Goal: Task Accomplishment & Management: Manage account settings

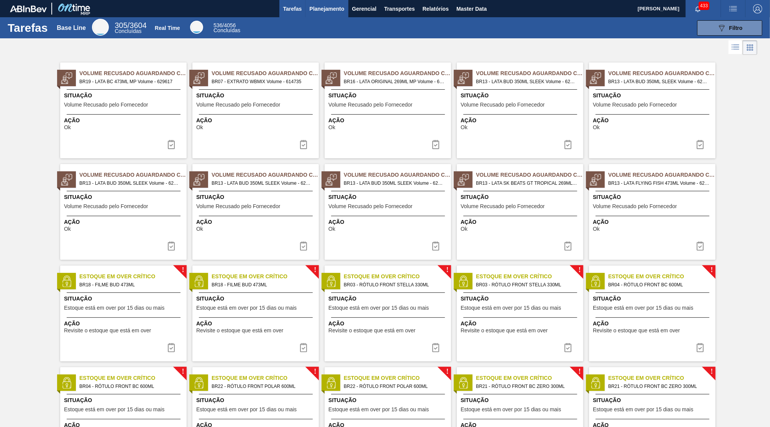
click at [340, 9] on span "Planejamento" at bounding box center [326, 8] width 35 height 9
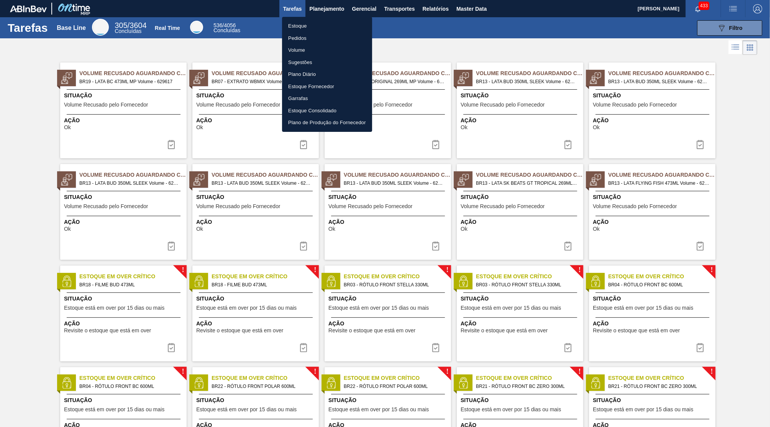
click at [333, 16] on div at bounding box center [385, 213] width 770 height 427
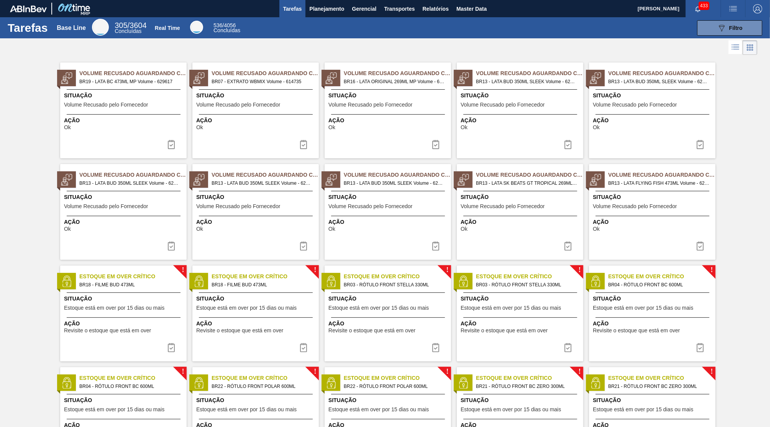
click at [328, 22] on div "Estoque Pedidos Volume Sugestões Plano Diário Estoque Fornecedor Garrafas Estoq…" at bounding box center [326, 54] width 67 height 64
click at [639, 54] on div at bounding box center [385, 47] width 770 height 18
click at [323, 16] on button "Planejamento" at bounding box center [326, 8] width 43 height 17
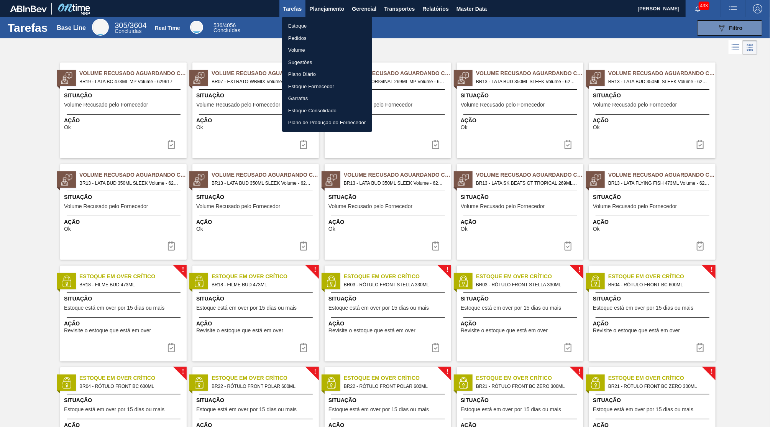
click at [298, 30] on li "Estoque" at bounding box center [327, 26] width 90 height 12
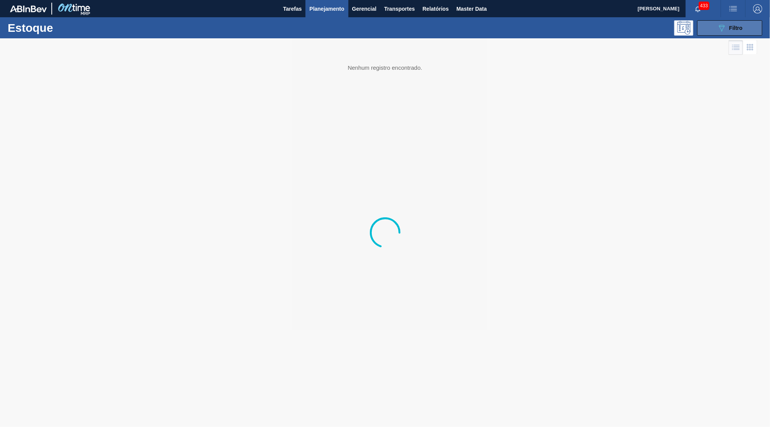
click at [723, 25] on icon at bounding box center [722, 28] width 6 height 7
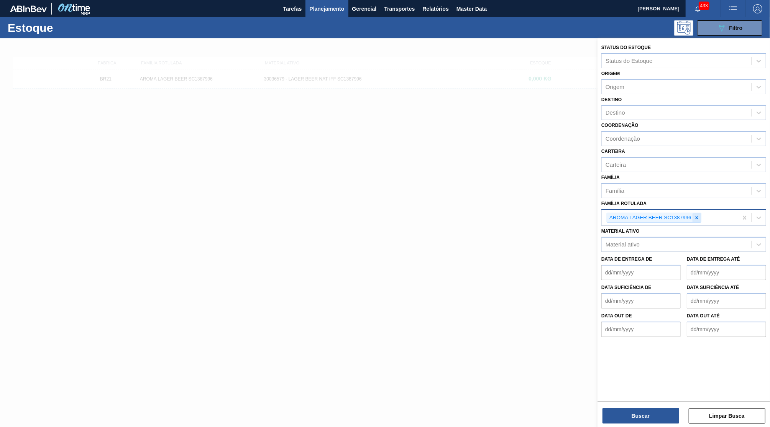
click at [693, 213] on div at bounding box center [696, 218] width 8 height 10
type Rotulada "corona 600"
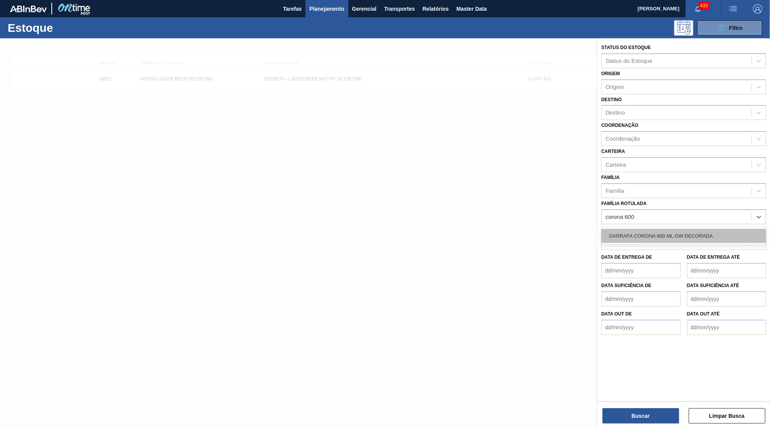
click at [704, 229] on div "GARRAFA CORONA 600 ML OW DECORADA" at bounding box center [683, 236] width 165 height 14
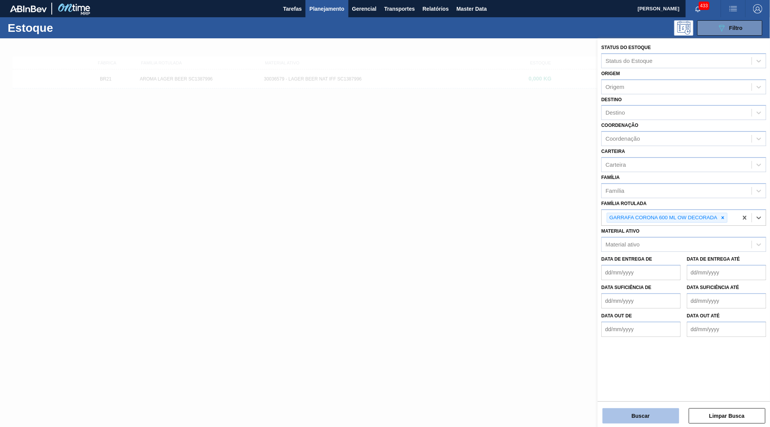
click at [622, 421] on button "Buscar" at bounding box center [640, 415] width 77 height 15
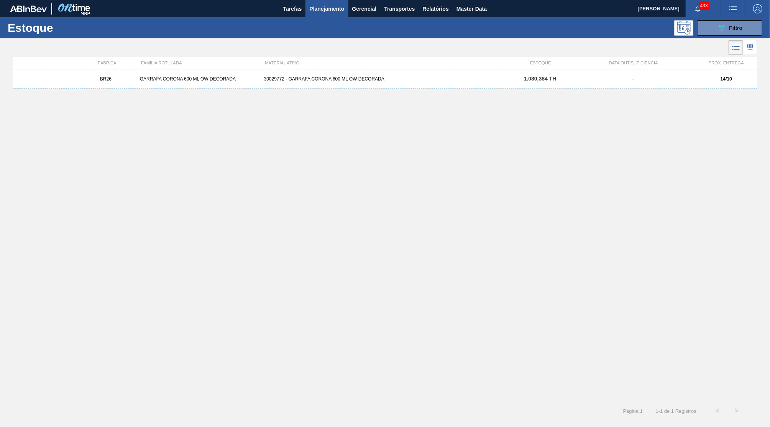
click at [408, 82] on div "BR26 GARRAFA CORONA 600 ML OW DECORADA 30029772 - GARRAFA CORONA 600 ML OW DECO…" at bounding box center [385, 78] width 745 height 19
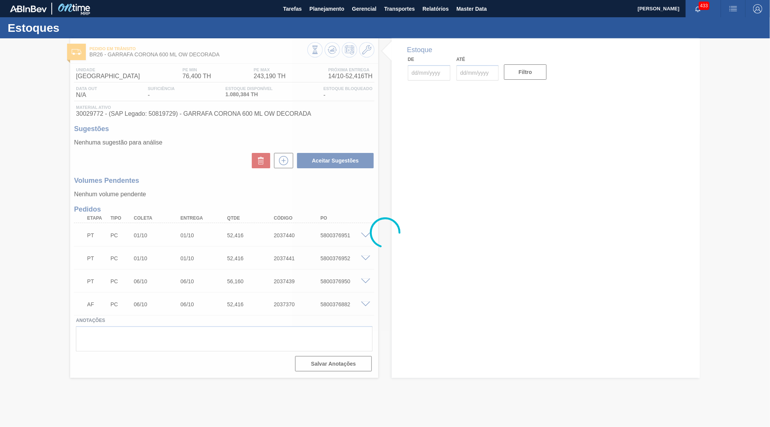
type input "[DATE]"
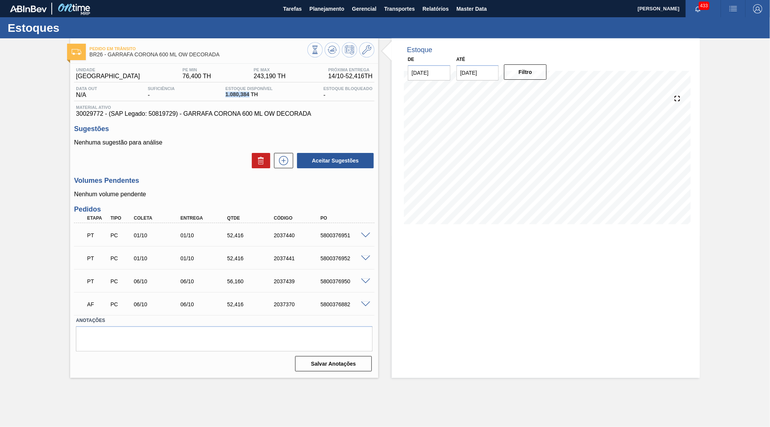
drag, startPoint x: 249, startPoint y: 98, endPoint x: 210, endPoint y: 95, distance: 40.0
click at [225, 95] on span "1.080,384 TH" at bounding box center [248, 95] width 47 height 6
copy span "1.080,384"
click at [326, 3] on button "Planejamento" at bounding box center [326, 8] width 43 height 17
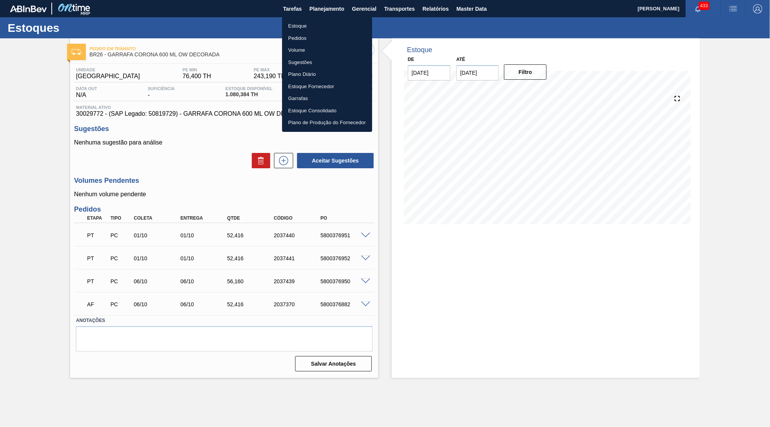
click at [313, 16] on div at bounding box center [385, 213] width 770 height 427
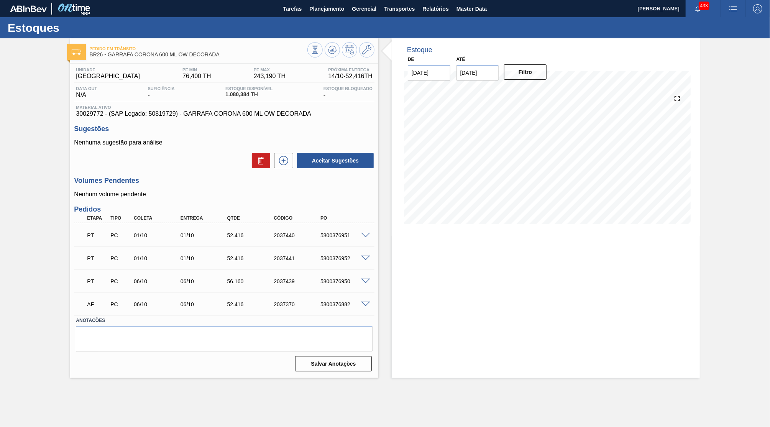
click at [307, 25] on li "Estoque" at bounding box center [326, 26] width 67 height 7
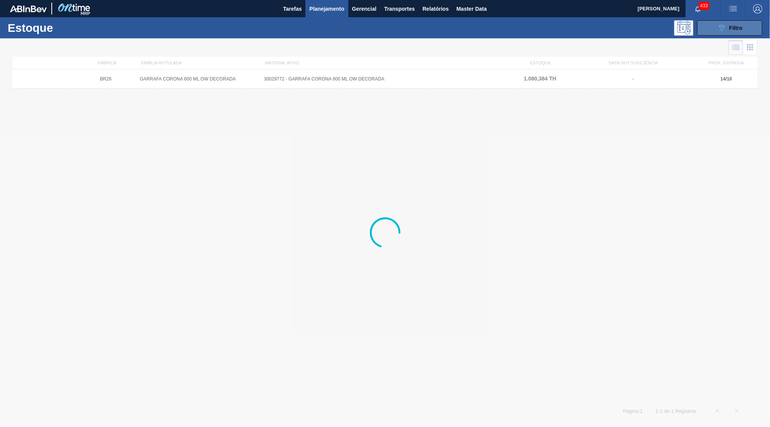
click at [741, 29] on span "Filtro" at bounding box center [735, 28] width 13 height 6
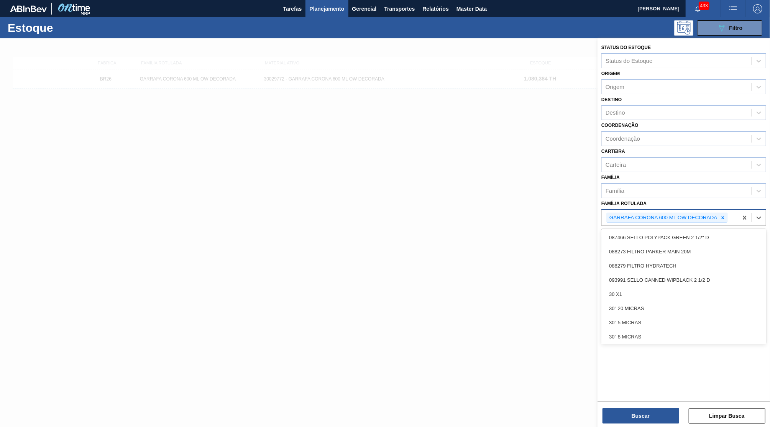
click at [727, 213] on div "GARRAFA CORONA 600 ML OW DECORADA" at bounding box center [667, 218] width 121 height 10
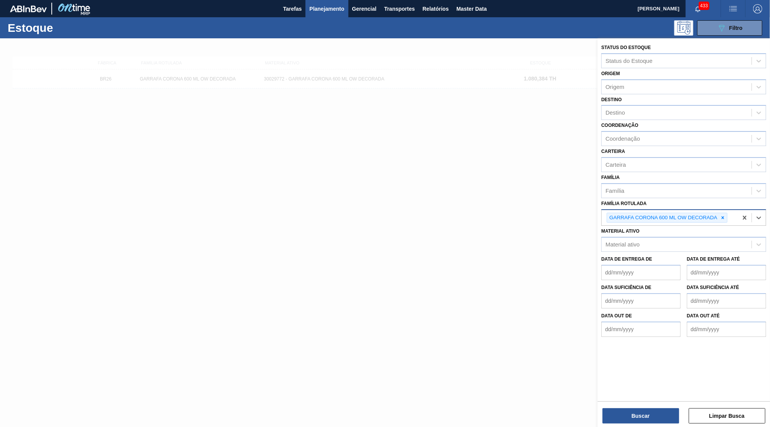
click at [717, 213] on div "GARRAFA CORONA 600 ML OW DECORADA" at bounding box center [663, 218] width 112 height 10
paste Rotulada "RÓTULO FRONT MICHELOB 330ML EXP [GEOGRAPHIC_DATA]"
type Rotulada "RÓTULO FRONT MICHELOB 330ML EXP [GEOGRAPHIC_DATA]"
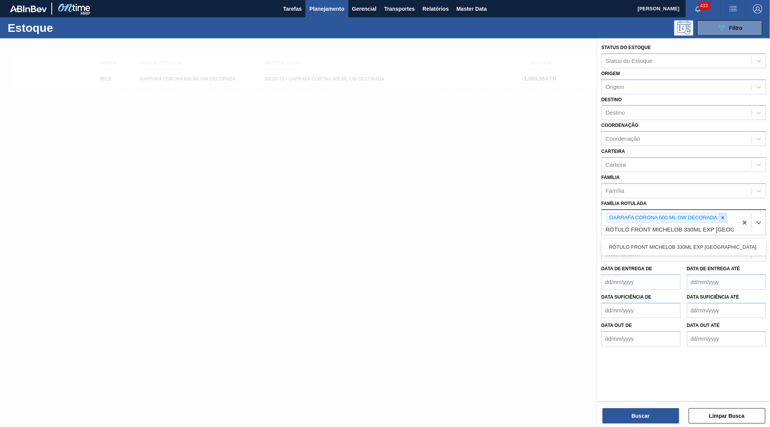
click at [721, 215] on icon at bounding box center [722, 217] width 5 height 5
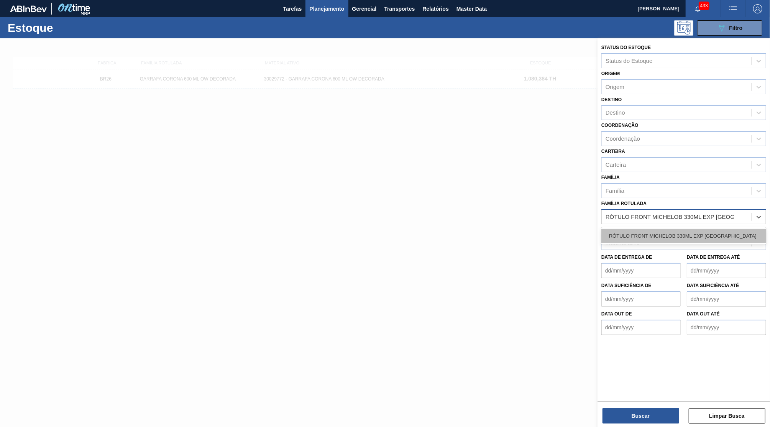
click at [713, 229] on div "RÓTULO FRONT MICHELOB 330ML EXP [GEOGRAPHIC_DATA]" at bounding box center [683, 236] width 165 height 14
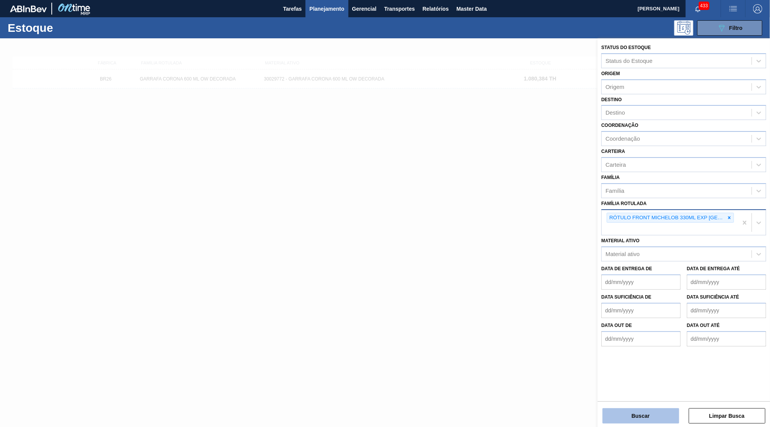
click at [657, 417] on button "Buscar" at bounding box center [640, 415] width 77 height 15
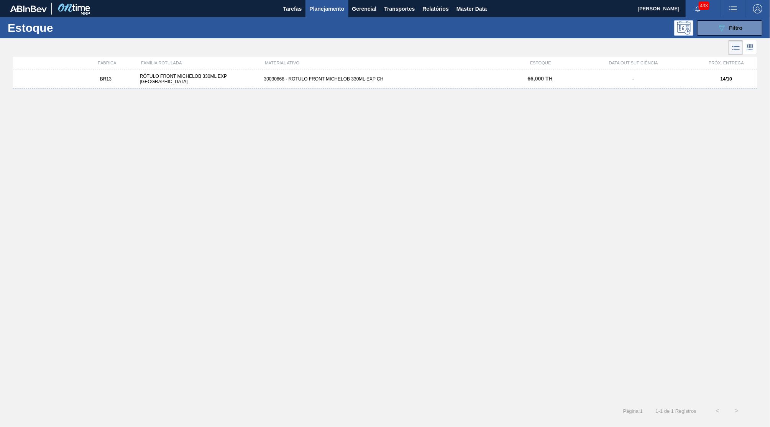
click at [344, 66] on div "FÁBRICA FAMÍLIA ROTULADA MATERIAL ATIVO ESTOQUE DATA OUT SUFICIÊNCIA PRÓX. ENTR…" at bounding box center [385, 63] width 745 height 13
click at [352, 80] on div "30030668 - ROTULO FRONT MICHELOB 330ML EXP CH" at bounding box center [385, 78] width 248 height 5
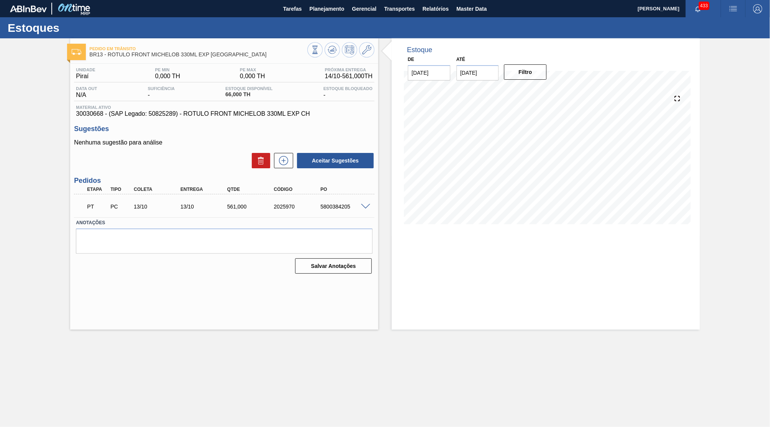
click at [367, 205] on span at bounding box center [365, 207] width 9 height 6
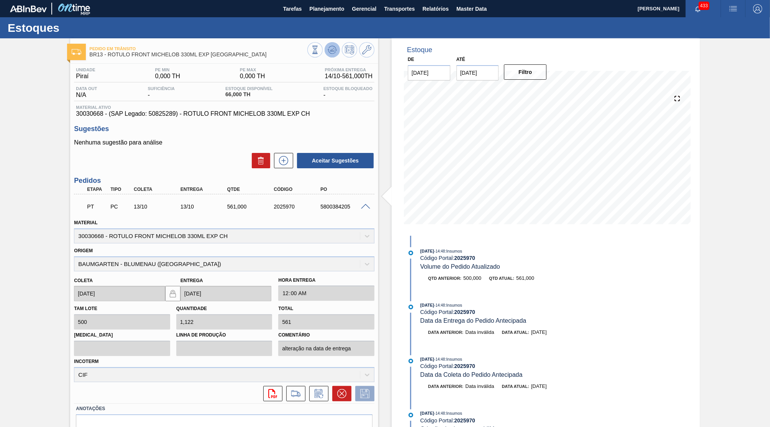
click at [330, 54] on icon at bounding box center [332, 49] width 9 height 9
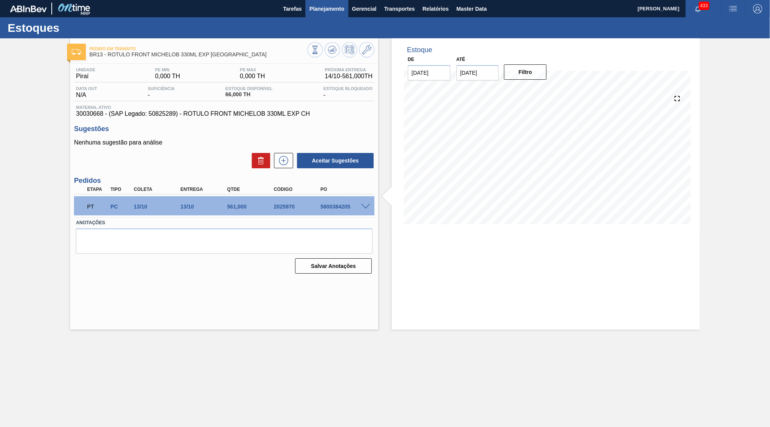
click at [308, 7] on button "Planejamento" at bounding box center [326, 8] width 43 height 17
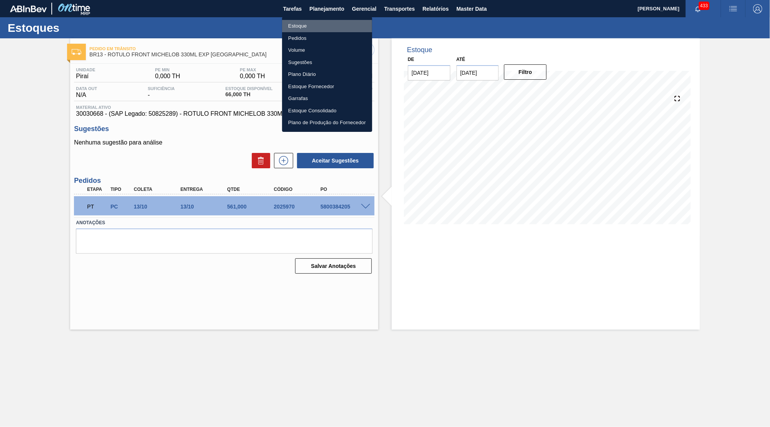
click at [303, 28] on li "Estoque" at bounding box center [327, 26] width 90 height 12
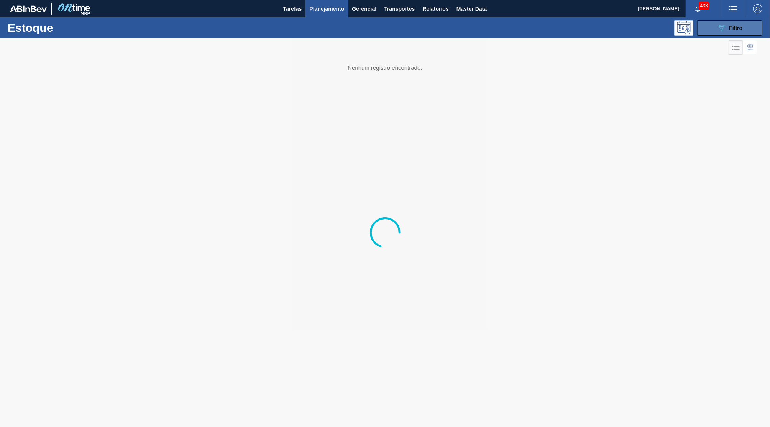
click at [741, 23] on button "089F7B8B-B2A5-4AFE-B5C0-19BA573D28AC Filtro" at bounding box center [729, 27] width 65 height 15
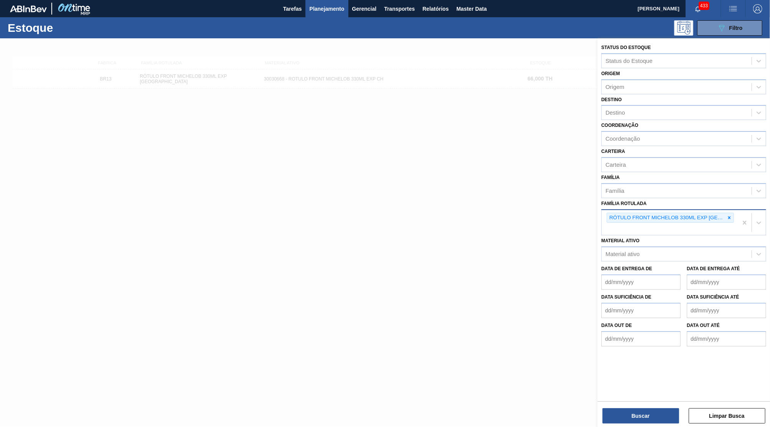
click at [738, 210] on div at bounding box center [752, 222] width 28 height 25
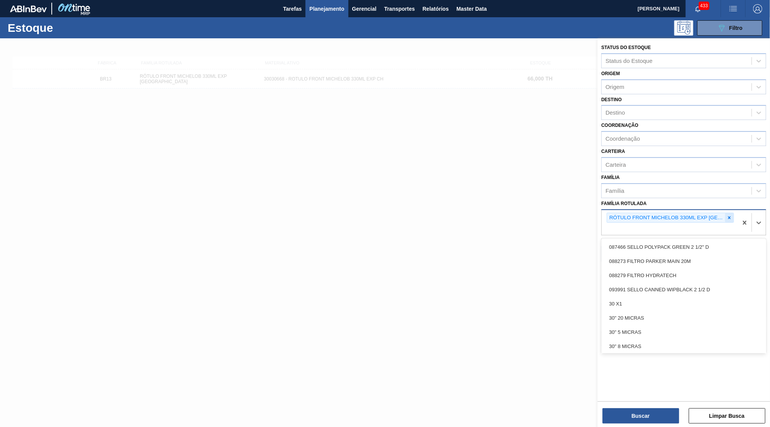
click at [729, 215] on icon at bounding box center [728, 217] width 5 height 5
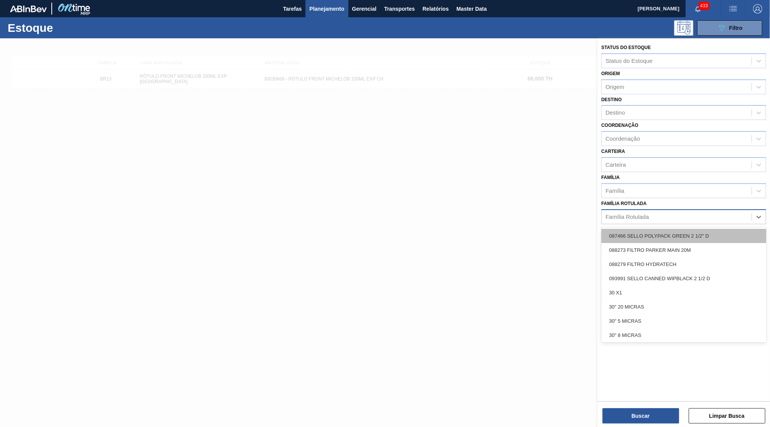
paste Rotulada "CAIXA CARTAO STELLA 350ML C8 [GEOGRAPHIC_DATA]"
type Rotulada "CAIXA CARTAO STELLA 350ML C8 [GEOGRAPHIC_DATA]"
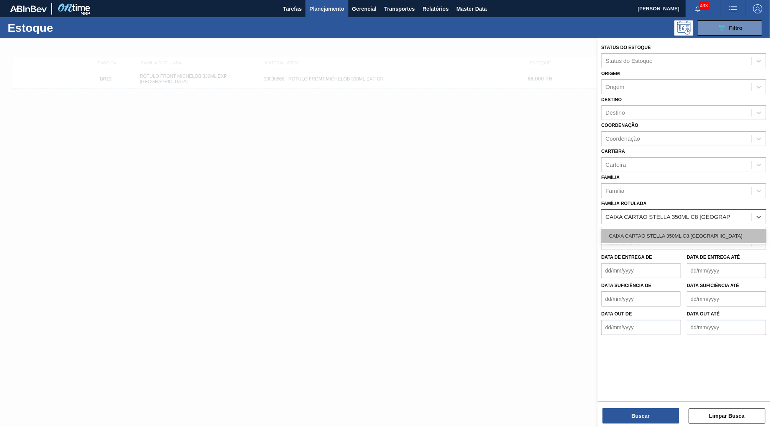
click at [660, 229] on div "CAIXA CARTAO STELLA 350ML C8 [GEOGRAPHIC_DATA]" at bounding box center [683, 236] width 165 height 14
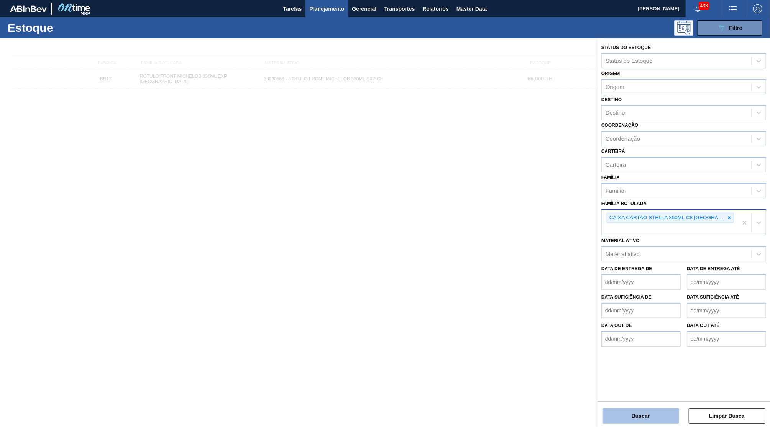
click at [636, 419] on button "Buscar" at bounding box center [640, 415] width 77 height 15
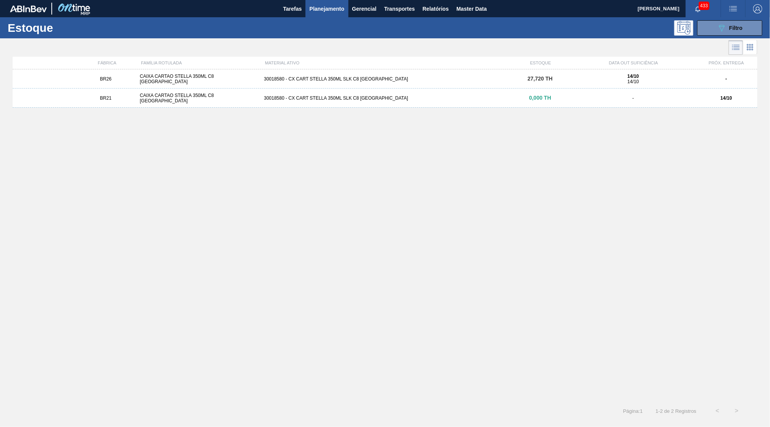
click at [515, 104] on div "BR21 CAIXA CARTAO STELLA 350ML C8 PARAGUAI 30018580 - CX CART STELLA 350ML SLK …" at bounding box center [385, 98] width 745 height 19
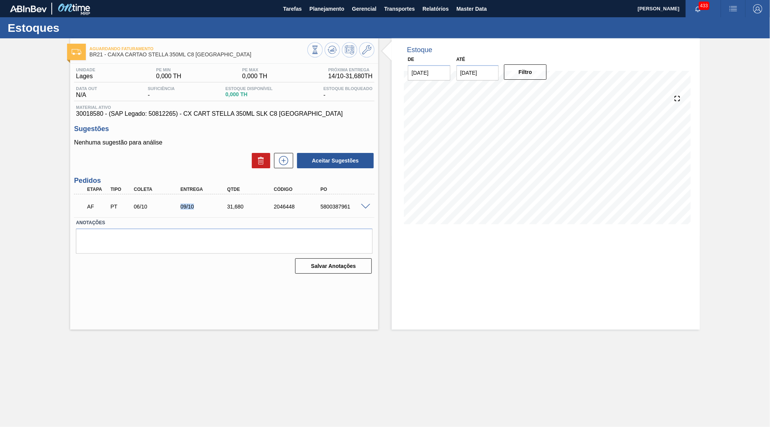
drag, startPoint x: 187, startPoint y: 209, endPoint x: 198, endPoint y: 209, distance: 11.9
click at [184, 209] on div "06/10" at bounding box center [158, 206] width 52 height 6
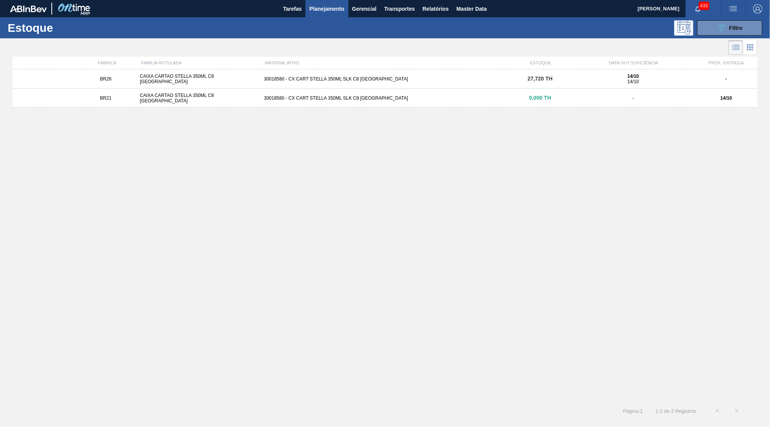
click at [294, 82] on div "30018580 - CX CART STELLA 350ML SLK C8 [GEOGRAPHIC_DATA]" at bounding box center [385, 78] width 248 height 5
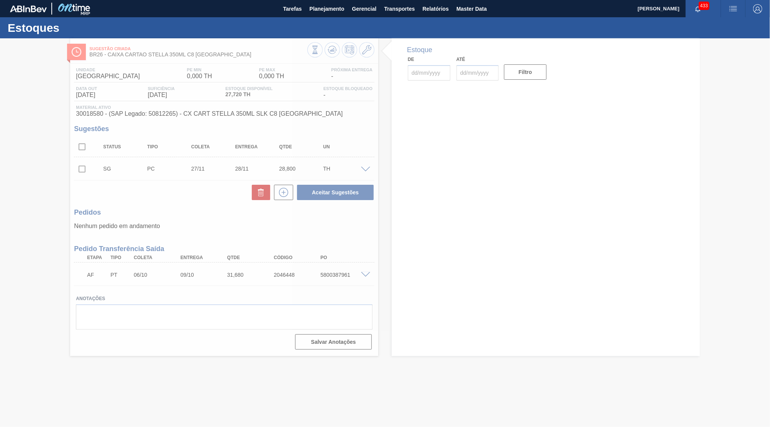
type input "[DATE]"
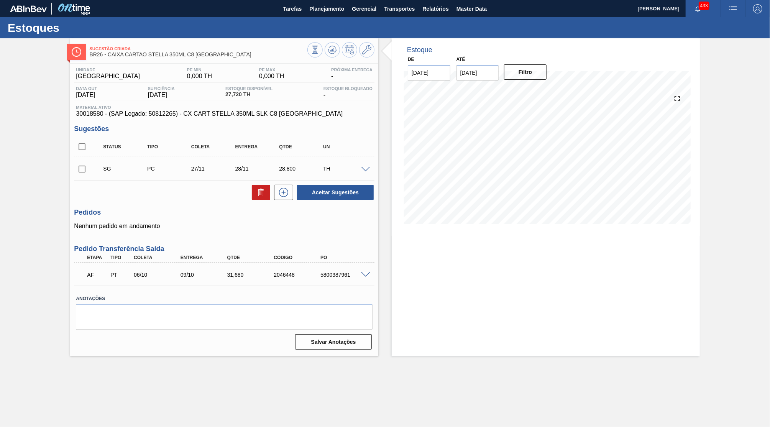
click at [366, 276] on div "5800387961" at bounding box center [344, 275] width 52 height 6
click at [365, 274] on span at bounding box center [365, 275] width 9 height 6
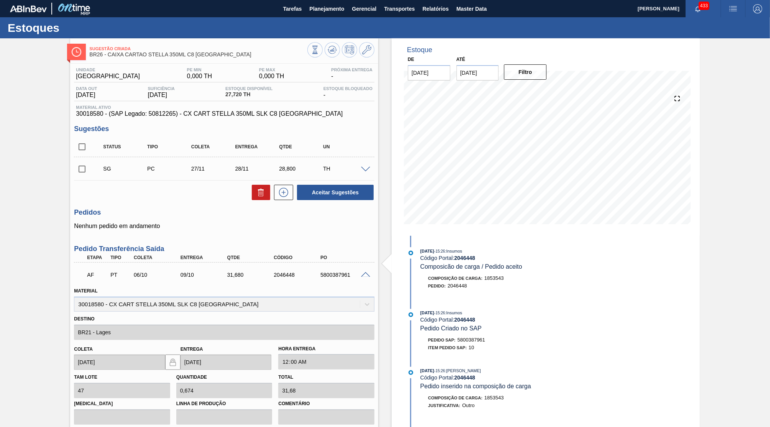
click at [652, 289] on div "Estoque De [DATE] Até [DATE] Filtro 16/10 Projeção de Estoque -3.96 [DOMAIN_NAM…" at bounding box center [546, 310] width 308 height 545
drag, startPoint x: 252, startPoint y: 274, endPoint x: 225, endPoint y: 271, distance: 26.6
click at [225, 272] on div "31,680" at bounding box center [251, 275] width 52 height 6
copy div "31,680"
click at [189, 116] on span "30018580 - (SAP Legado: 50812265) - CX CART STELLA 350ML SLK C8 [GEOGRAPHIC_DAT…" at bounding box center [224, 113] width 297 height 7
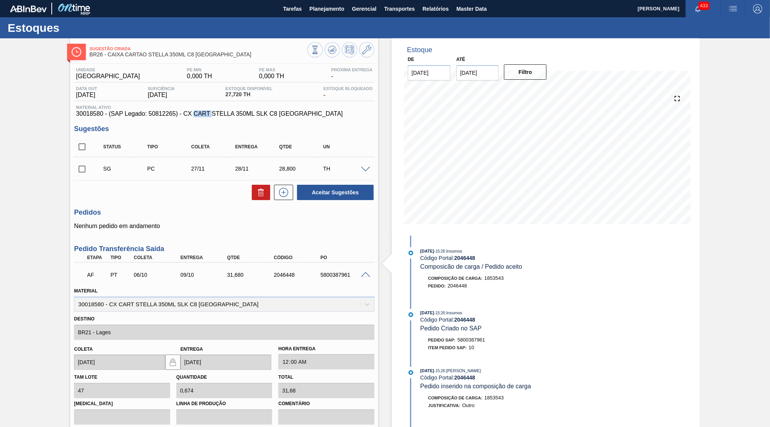
click at [189, 116] on span "30018580 - (SAP Legado: 50812265) - CX CART STELLA 350ML SLK C8 [GEOGRAPHIC_DAT…" at bounding box center [224, 113] width 297 height 7
drag, startPoint x: 244, startPoint y: 95, endPoint x: 198, endPoint y: 92, distance: 46.0
click at [225, 92] on span "27,720 TH" at bounding box center [248, 95] width 47 height 6
copy div "Estoque Disponível 27,720"
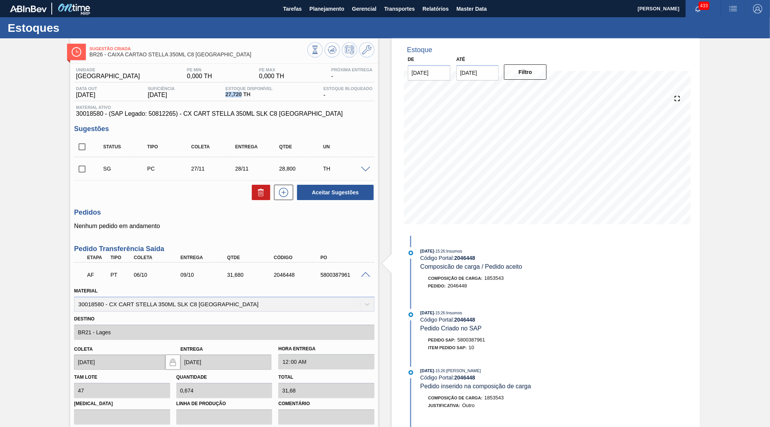
click at [224, 102] on div "Unidade Uberlândia PE MIN 0,000 TH PE MAX 0,000 TH Próxima Entrega - Data out […" at bounding box center [224, 92] width 300 height 50
copy span "27,720"
click at [697, 322] on div "Estoque De [DATE] Até [DATE] Filtro 15/10 Projeção de Estoque -3.96 [DOMAIN_NAM…" at bounding box center [546, 310] width 308 height 545
click at [317, 15] on button "Planejamento" at bounding box center [326, 8] width 43 height 17
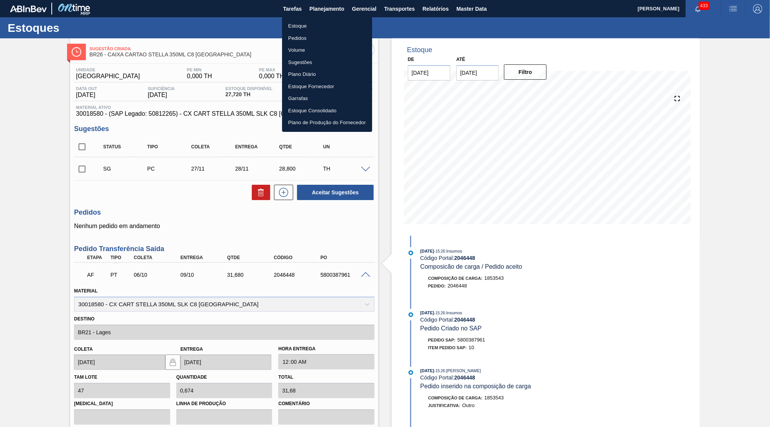
click at [315, 18] on ul "Estoque Pedidos Volume Sugestões Plano Diário Estoque Fornecedor Garrafas Estoq…" at bounding box center [327, 74] width 90 height 115
click at [318, 21] on li "Estoque" at bounding box center [327, 26] width 90 height 12
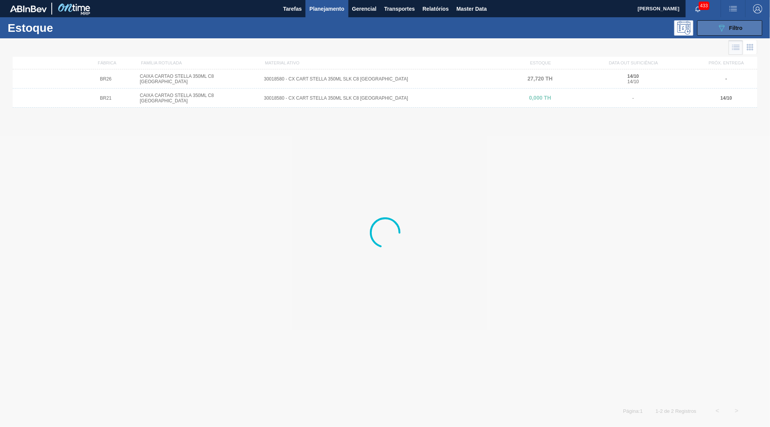
click at [734, 23] on button "089F7B8B-B2A5-4AFE-B5C0-19BA573D28AC Filtro" at bounding box center [729, 27] width 65 height 15
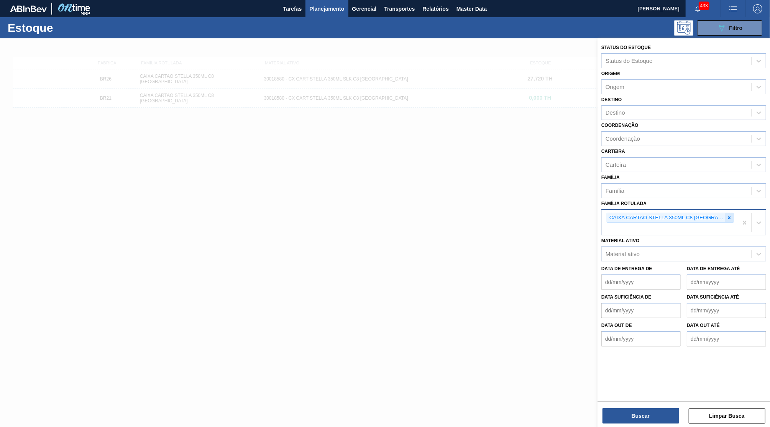
click at [731, 213] on div at bounding box center [729, 218] width 8 height 10
paste Rotulada "LACRE TRANSPARENTE 12L"
type Rotulada "LACRE TRANSPARENTE 12L"
click at [678, 240] on div "LACRE TRANSPARENTE 12L" at bounding box center [683, 247] width 165 height 14
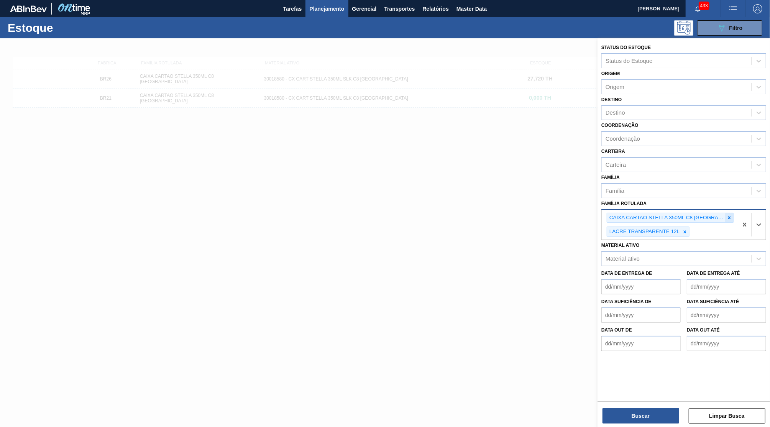
click at [730, 213] on div at bounding box center [729, 218] width 8 height 10
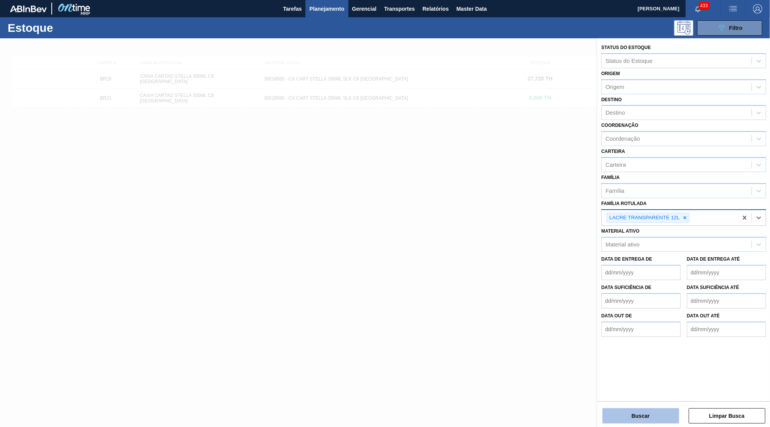
click at [649, 411] on button "Buscar" at bounding box center [640, 415] width 77 height 15
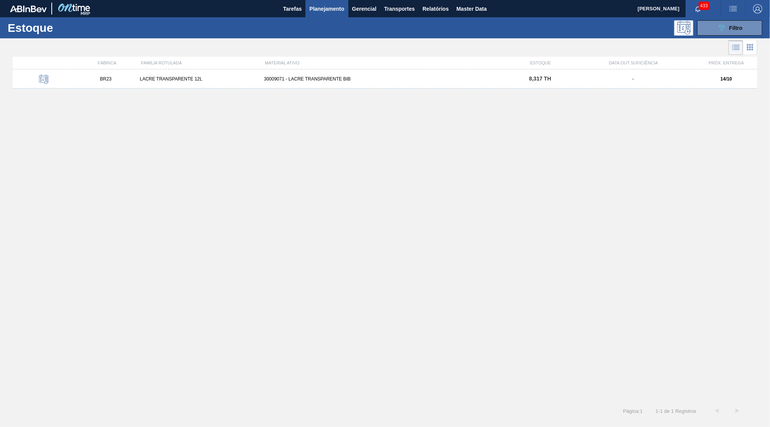
click at [443, 78] on div "30009071 - LACRE TRANSPARENTE BIB" at bounding box center [385, 78] width 248 height 5
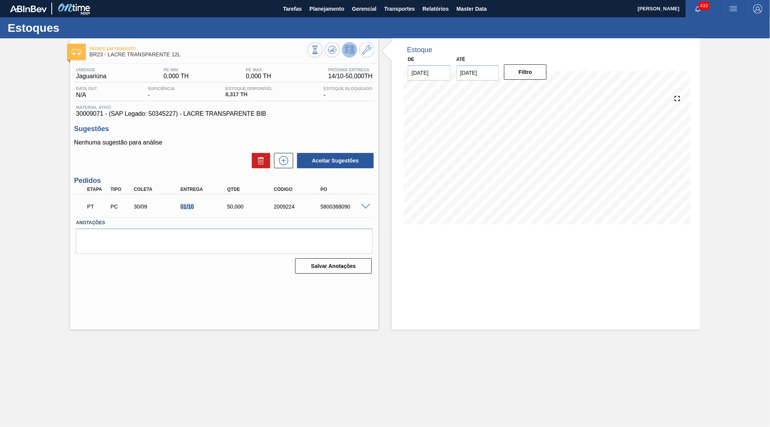
drag, startPoint x: 172, startPoint y: 208, endPoint x: 192, endPoint y: 208, distance: 20.3
click at [184, 208] on div "30/09" at bounding box center [158, 206] width 52 height 6
click at [366, 205] on span at bounding box center [365, 207] width 9 height 6
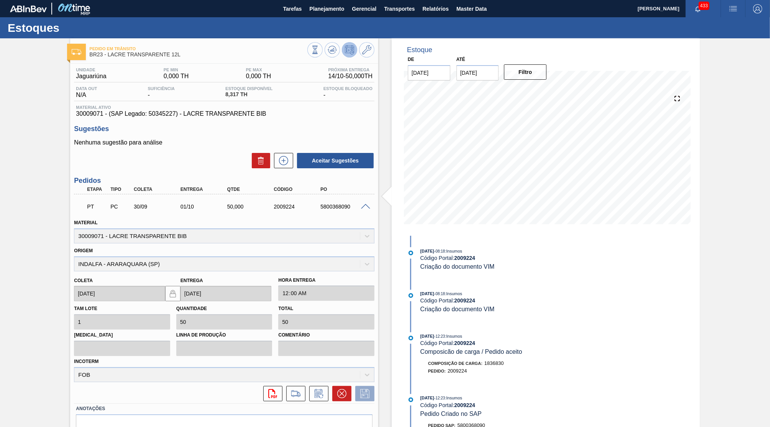
click at [333, 211] on div "PT PC 30/09 01/10 50,000 2009224 5800368090" at bounding box center [222, 205] width 280 height 15
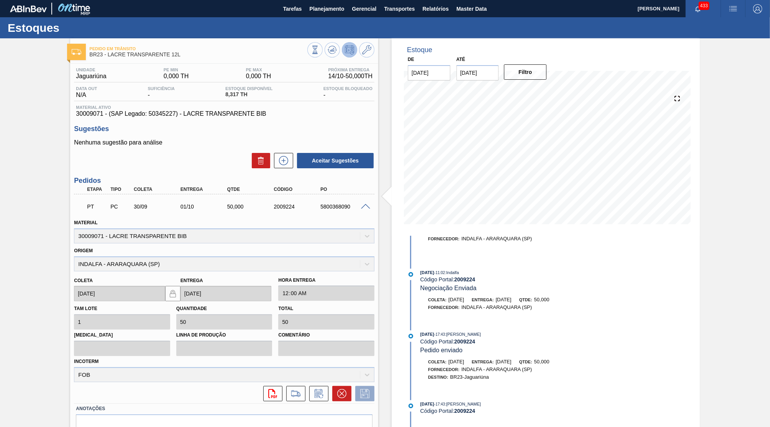
scroll to position [366, 0]
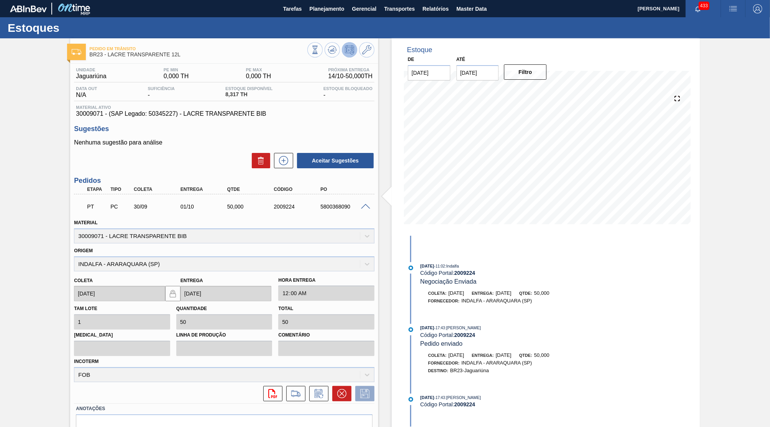
click at [99, 117] on span "30009071 - (SAP Legado: 50345227) - LACRE TRANSPARENTE BIB" at bounding box center [224, 113] width 297 height 7
click at [92, 115] on span "30009071 - (SAP Legado: 50345227) - LACRE TRANSPARENTE BIB" at bounding box center [224, 113] width 297 height 7
copy span "30009071"
click at [343, 389] on icon at bounding box center [341, 393] width 9 height 9
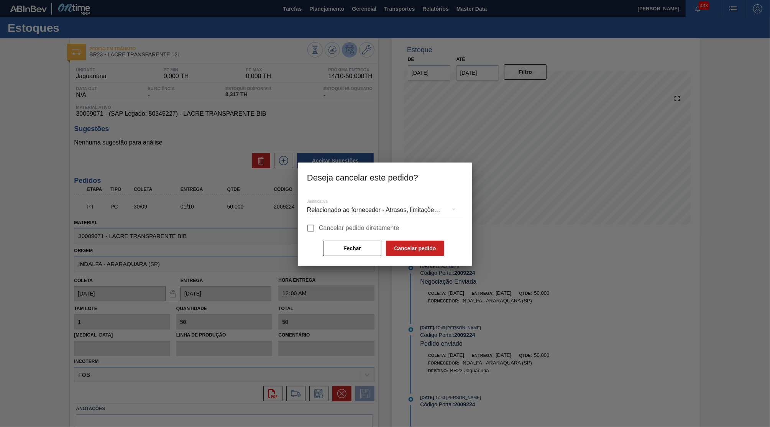
click at [328, 221] on label "Cancelar pedido diretamente" at bounding box center [351, 228] width 97 height 16
click at [319, 221] on input "Cancelar pedido diretamente" at bounding box center [311, 228] width 16 height 16
checkbox input "true"
click at [332, 209] on div "Relacionado ao fornecedor - Atrasos, limitações de capacidade, etc." at bounding box center [385, 209] width 156 height 21
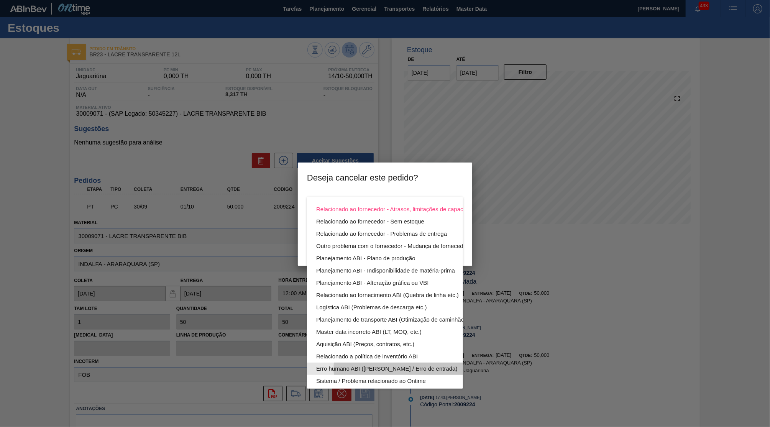
click at [338, 367] on div "Erro humano ABI ([PERSON_NAME] / Erro de entrada)" at bounding box center [403, 368] width 174 height 12
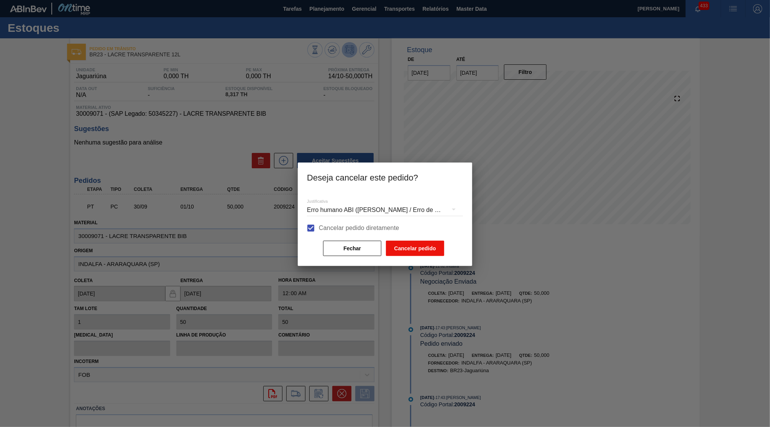
click at [401, 248] on button "Cancelar pedido" at bounding box center [415, 248] width 58 height 15
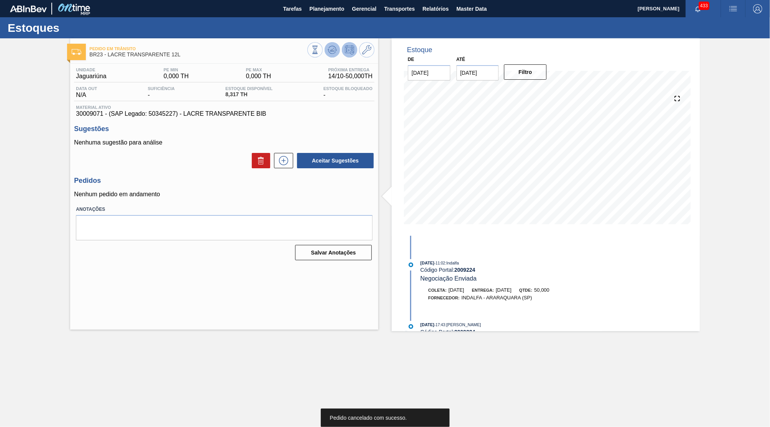
click at [330, 44] on button at bounding box center [332, 49] width 15 height 15
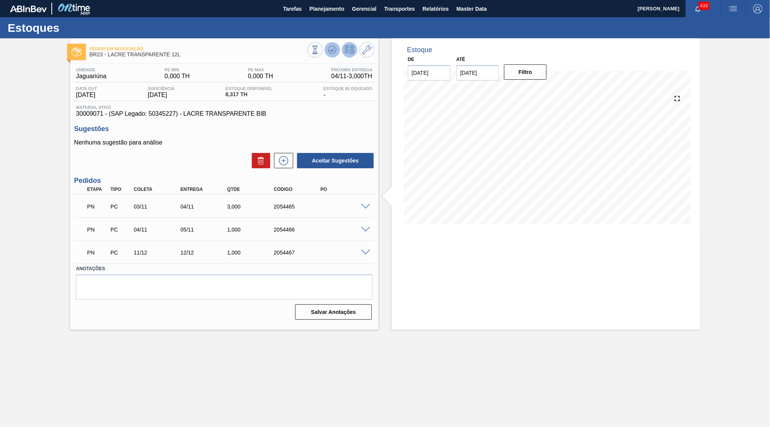
click at [330, 52] on icon at bounding box center [332, 49] width 9 height 9
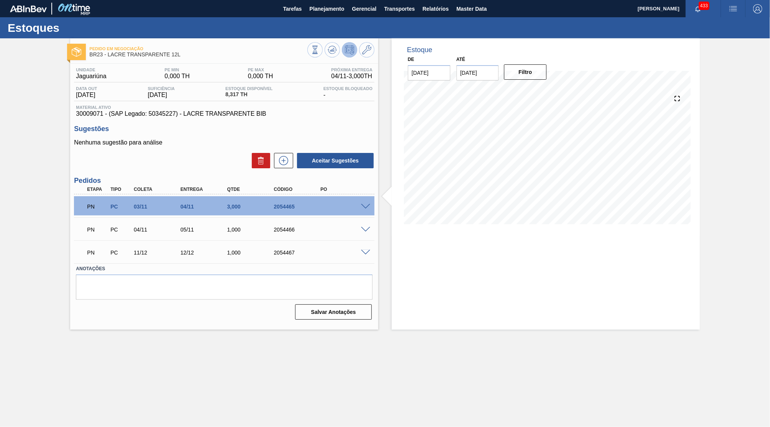
click at [364, 206] on span at bounding box center [365, 207] width 9 height 6
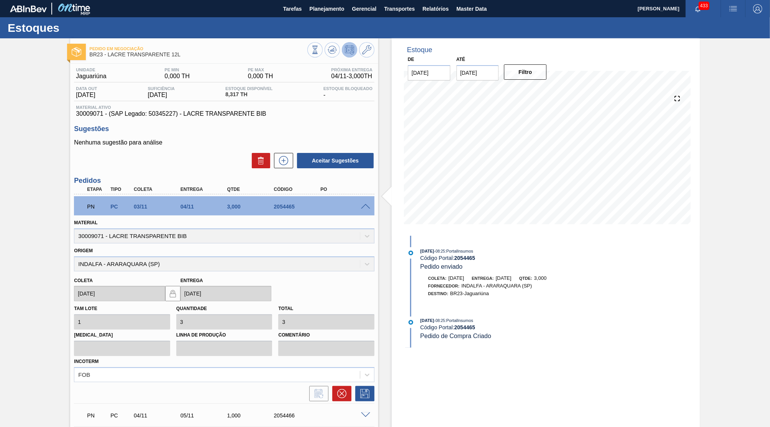
click at [365, 204] on span at bounding box center [365, 207] width 9 height 6
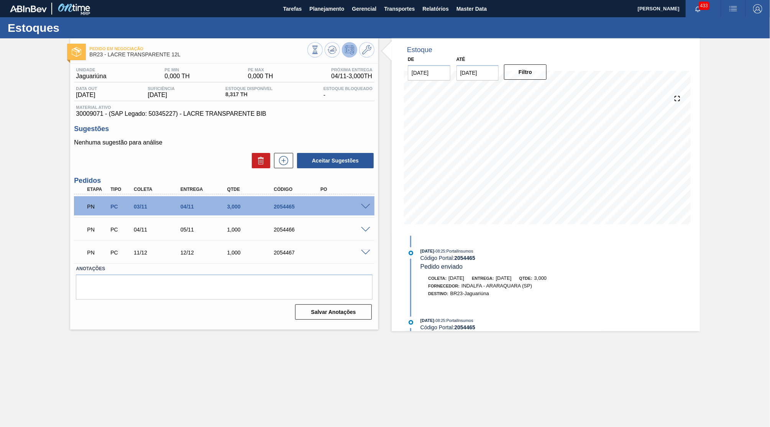
click at [363, 206] on span at bounding box center [365, 207] width 9 height 6
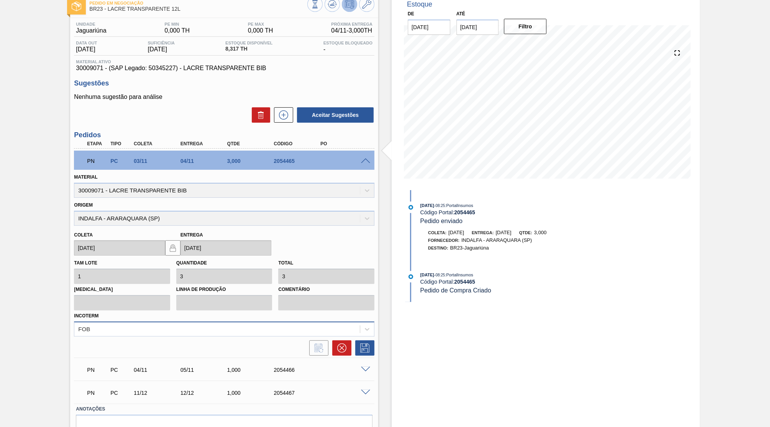
scroll to position [75, 0]
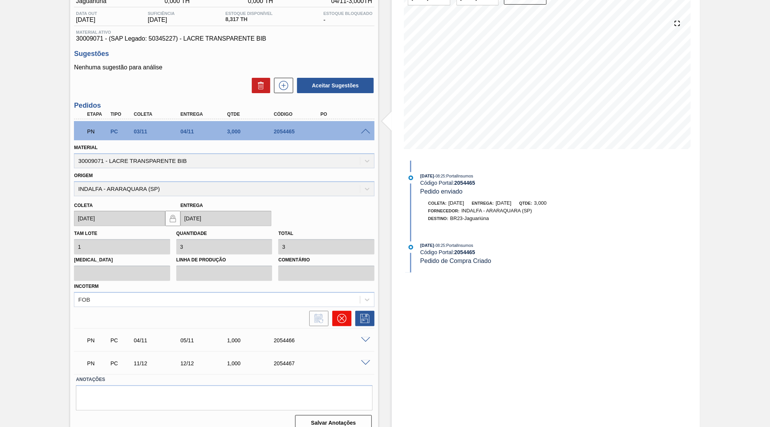
click at [345, 314] on icon at bounding box center [341, 318] width 9 height 9
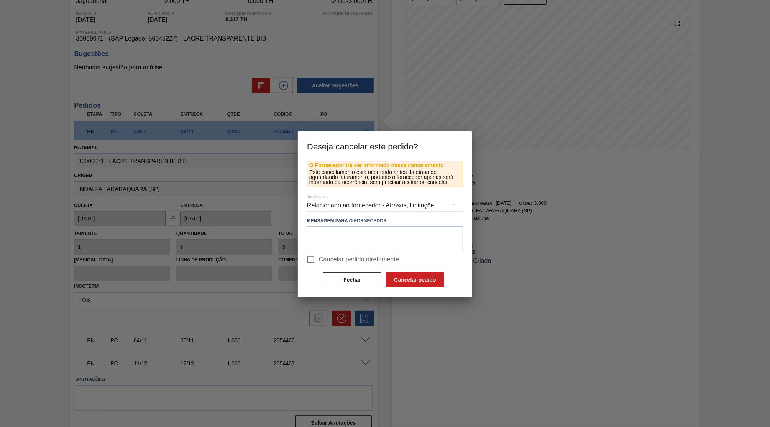
click at [333, 256] on span "Cancelar pedido diretamente" at bounding box center [359, 259] width 80 height 9
click at [319, 256] on input "Cancelar pedido diretamente" at bounding box center [311, 259] width 16 height 16
checkbox input "true"
click at [332, 210] on div "Relacionado ao fornecedor - Atrasos, limitações de capacidade, etc." at bounding box center [385, 205] width 156 height 21
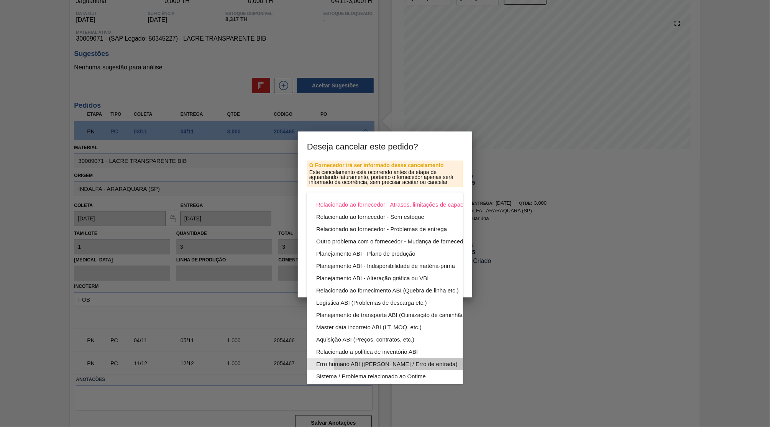
click at [358, 364] on div "Erro humano ABI ([PERSON_NAME] / Erro de entrada)" at bounding box center [403, 364] width 174 height 12
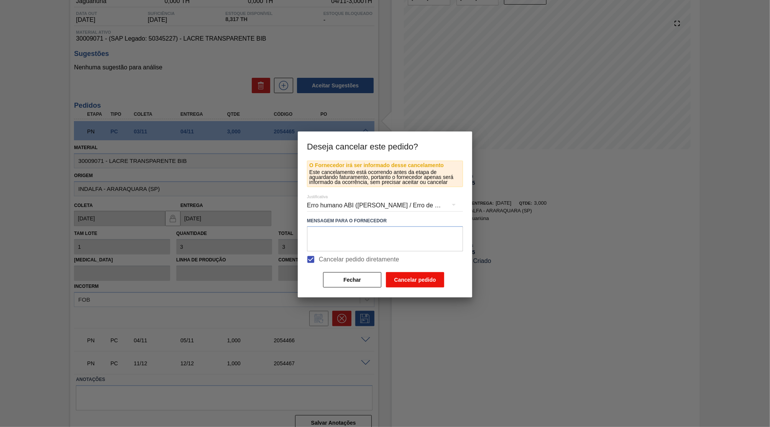
click at [414, 281] on button "Cancelar pedido" at bounding box center [415, 279] width 58 height 15
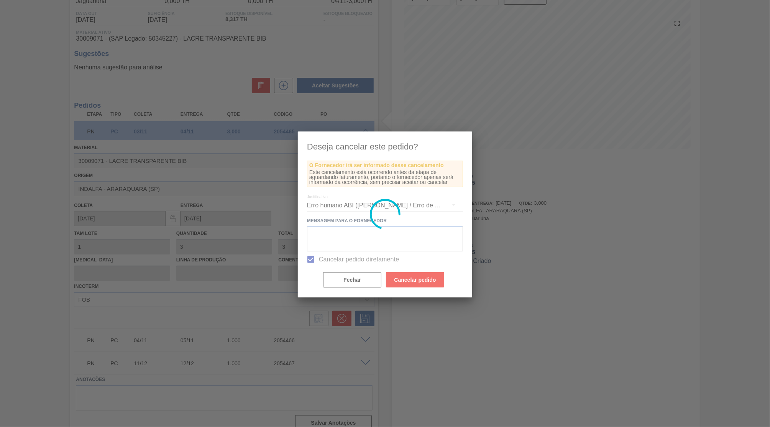
scroll to position [0, 0]
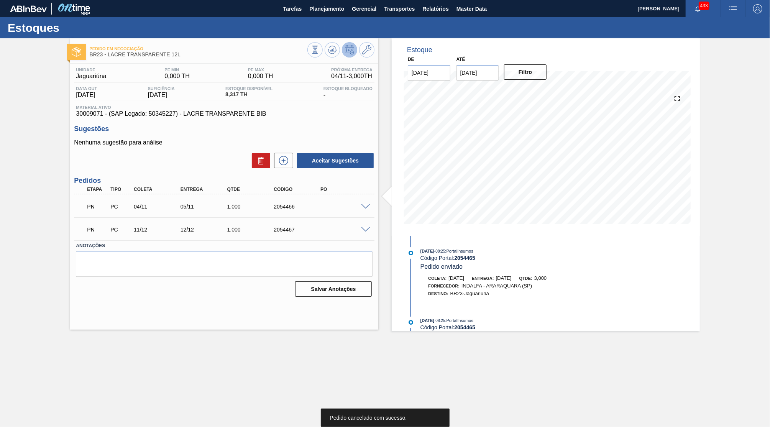
click at [365, 199] on div "PN PC 04/11 05/11 1,000 2054466" at bounding box center [224, 205] width 300 height 19
click at [368, 204] on span at bounding box center [365, 207] width 9 height 6
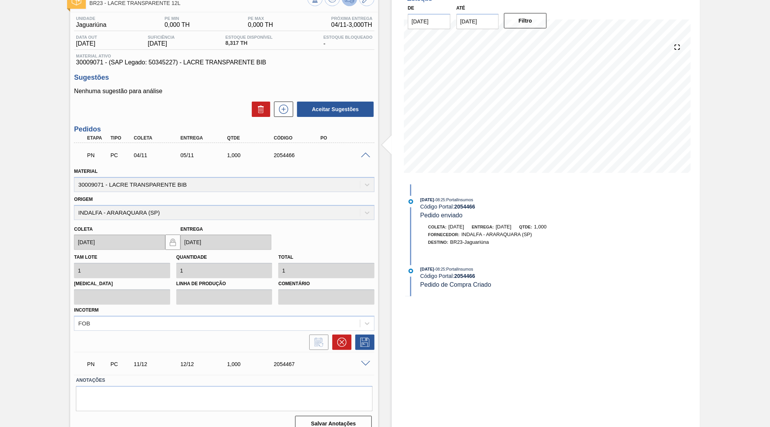
scroll to position [52, 0]
click at [339, 337] on icon at bounding box center [341, 341] width 9 height 9
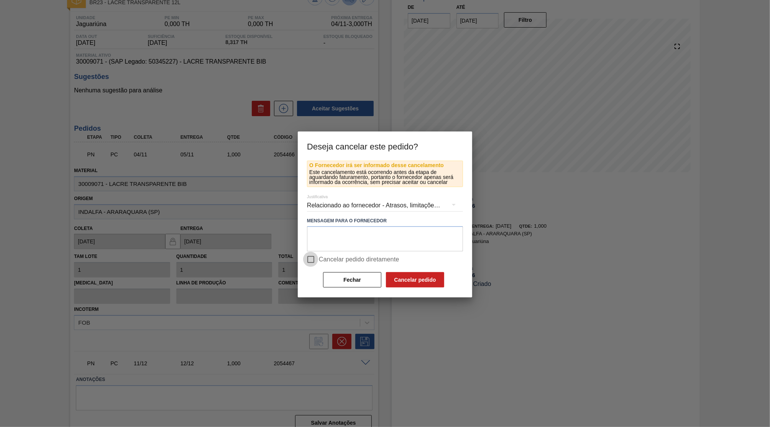
click at [312, 255] on input "Cancelar pedido diretamente" at bounding box center [311, 259] width 16 height 16
checkbox input "true"
click at [344, 205] on div "Relacionado ao fornecedor - Atrasos, limitações de capacidade, etc." at bounding box center [385, 205] width 156 height 21
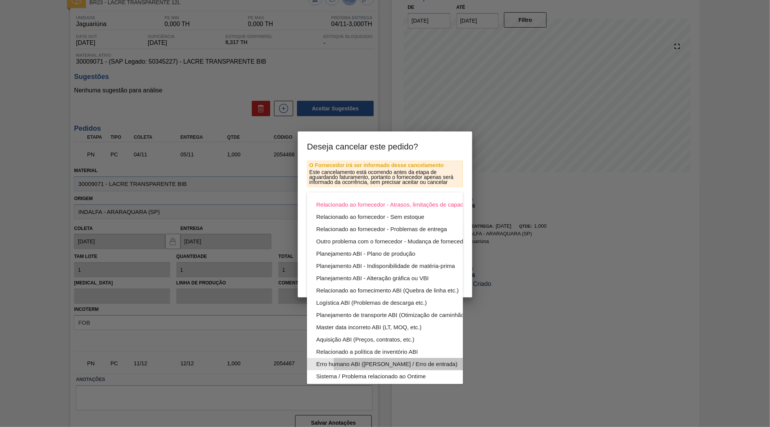
click at [357, 369] on div "Erro humano ABI ([PERSON_NAME] / Erro de entrada)" at bounding box center [403, 364] width 174 height 12
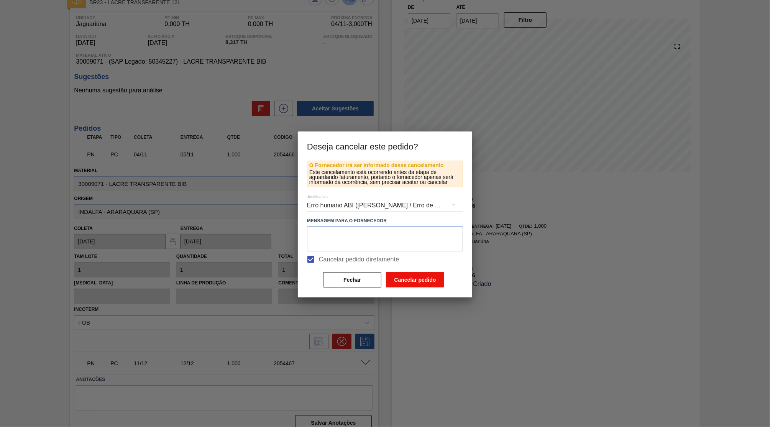
click at [394, 266] on div "Relacionado ao fornecedor - Atrasos, limitações de capacidade, etc. Relacionado…" at bounding box center [385, 213] width 770 height 427
click at [413, 284] on button "Cancelar pedido" at bounding box center [415, 279] width 58 height 15
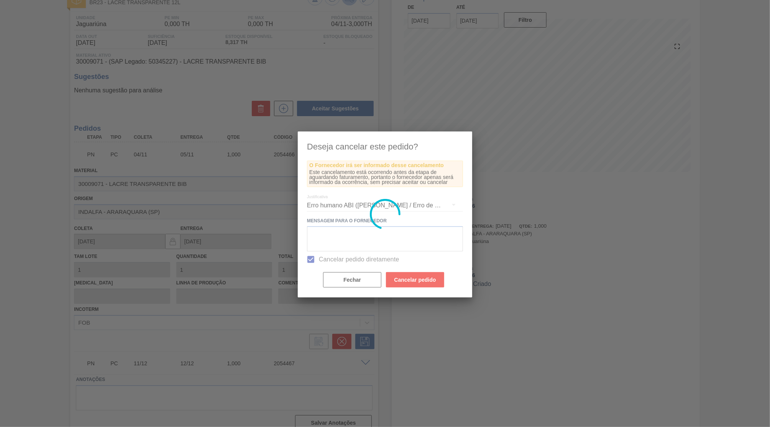
scroll to position [0, 0]
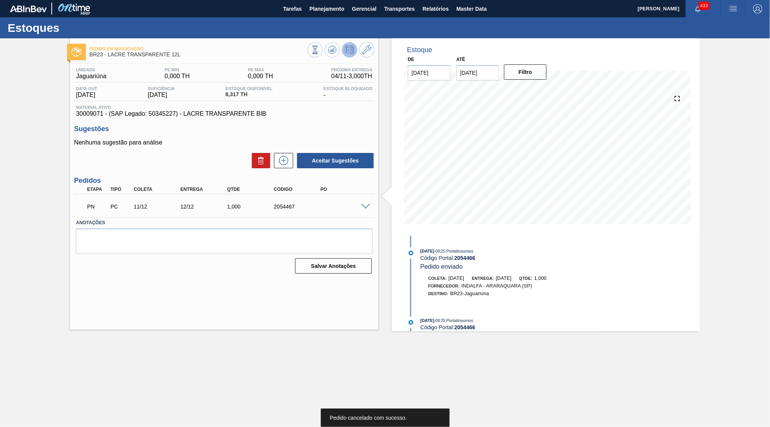
click at [367, 208] on div "PN PC 11/12 12/12 1,000 2054467" at bounding box center [224, 205] width 300 height 19
click at [365, 205] on span at bounding box center [365, 207] width 9 height 6
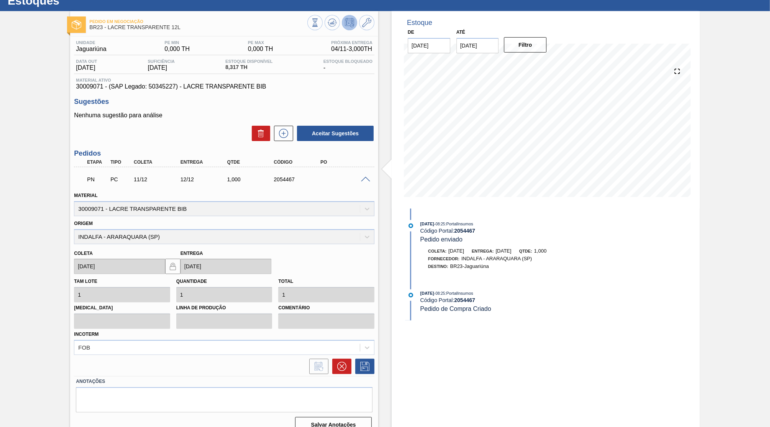
scroll to position [29, 0]
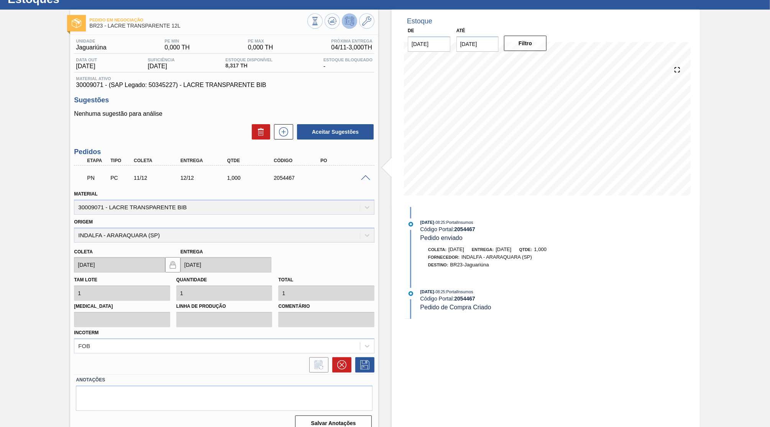
click at [346, 374] on label "Anotações" at bounding box center [224, 379] width 297 height 11
click at [343, 360] on icon at bounding box center [341, 364] width 9 height 9
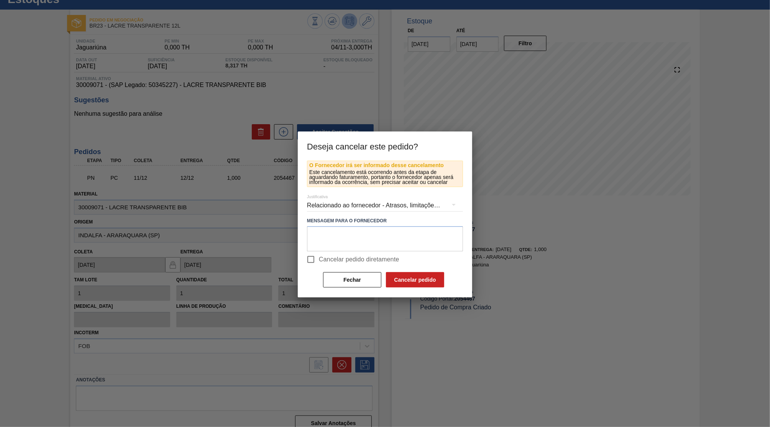
drag, startPoint x: 313, startPoint y: 253, endPoint x: 314, endPoint y: 258, distance: 5.5
click at [313, 255] on input "Cancelar pedido diretamente" at bounding box center [311, 259] width 16 height 16
click at [315, 262] on input "Cancelar pedido diretamente" at bounding box center [311, 259] width 16 height 16
click at [323, 260] on span "Cancelar pedido diretamente" at bounding box center [359, 259] width 80 height 9
click at [319, 260] on input "Cancelar pedido diretamente" at bounding box center [311, 259] width 16 height 16
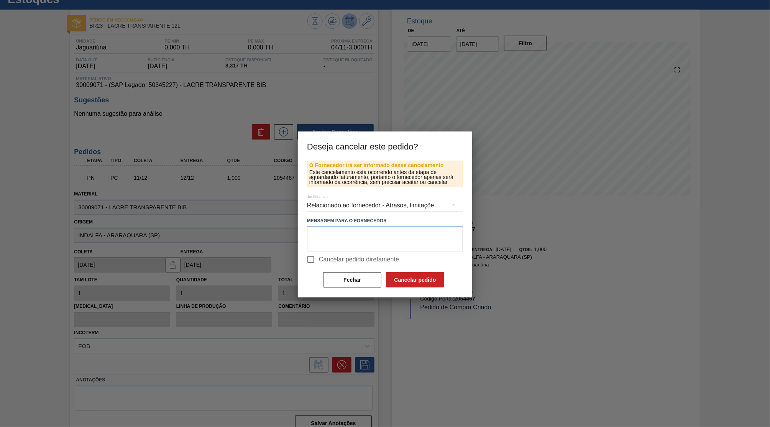
checkbox input "true"
click at [325, 215] on div "Relacionado ao fornecedor - Atrasos, limitações de capacidade, etc." at bounding box center [385, 205] width 156 height 21
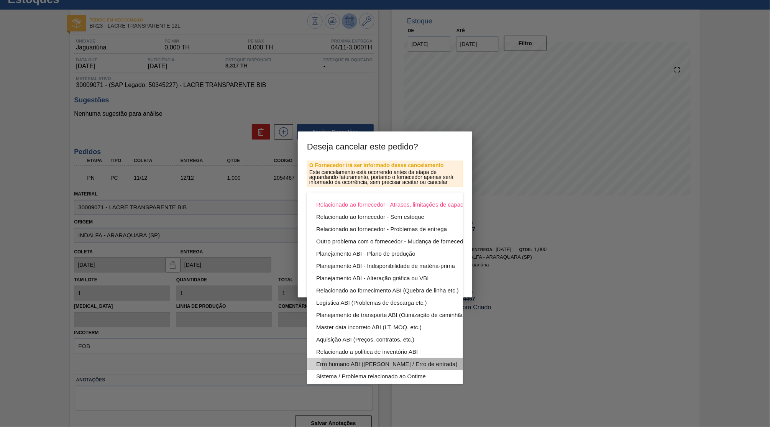
click at [377, 362] on div "Erro humano ABI ([PERSON_NAME] / Erro de entrada)" at bounding box center [403, 364] width 174 height 12
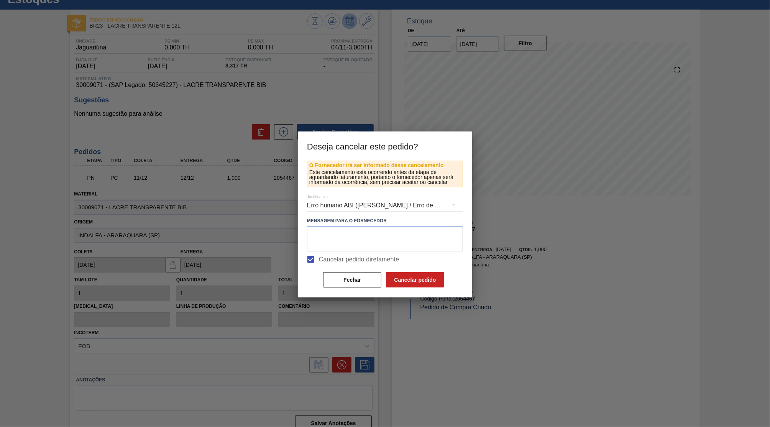
click at [422, 276] on button "Cancelar pedido" at bounding box center [415, 279] width 58 height 15
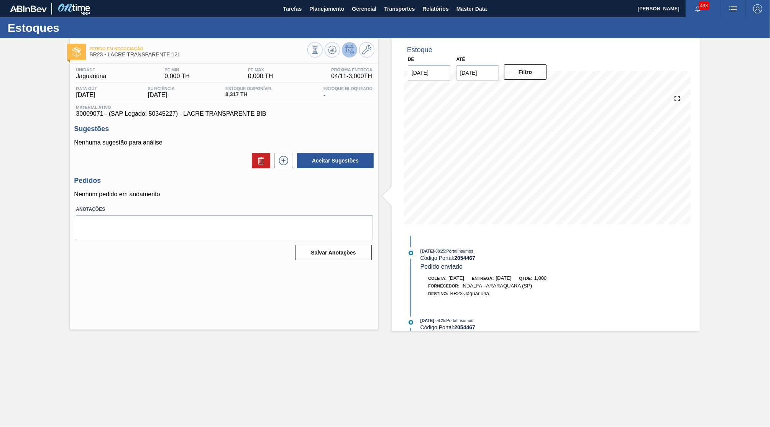
scroll to position [0, 0]
click at [286, 159] on icon at bounding box center [283, 160] width 12 height 9
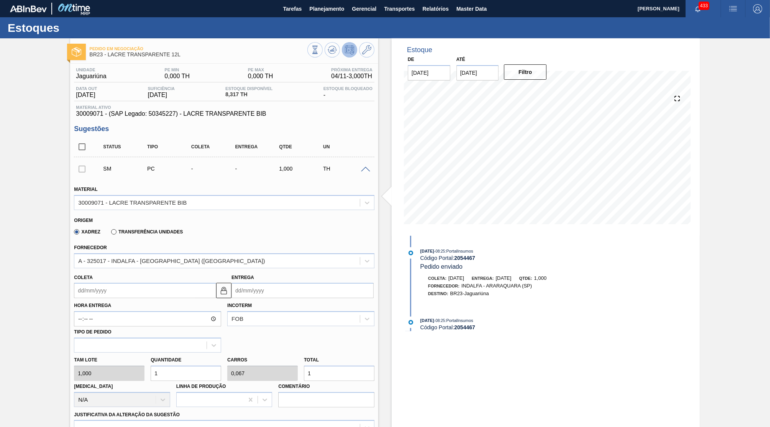
click at [494, 71] on input "[DATE]" at bounding box center [477, 72] width 43 height 15
click at [532, 91] on div "outubro 2025" at bounding box center [503, 91] width 92 height 7
click at [540, 91] on button "Next Month" at bounding box center [542, 91] width 5 height 5
click at [463, 172] on div "30 1 2 3 4 5 6" at bounding box center [502, 178] width 87 height 12
click at [463, 173] on div "30" at bounding box center [465, 178] width 10 height 10
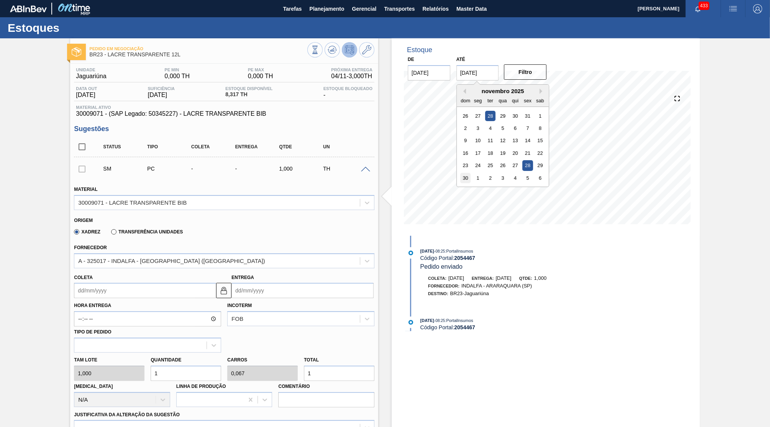
type input "[DATE]"
click at [522, 64] on button "Filtro" at bounding box center [525, 71] width 43 height 15
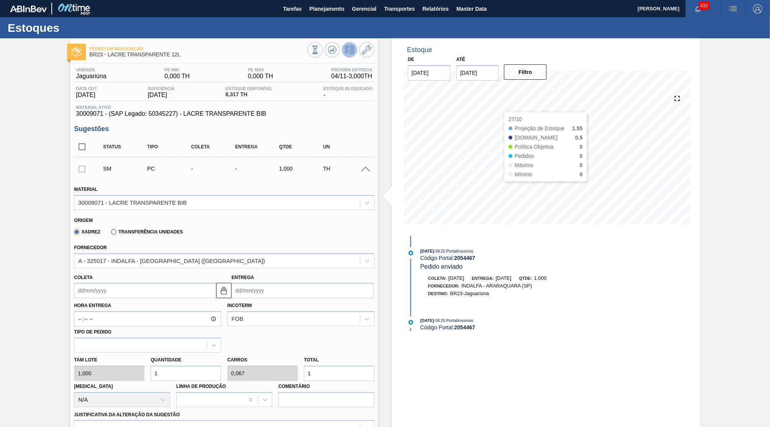
scroll to position [171, 0]
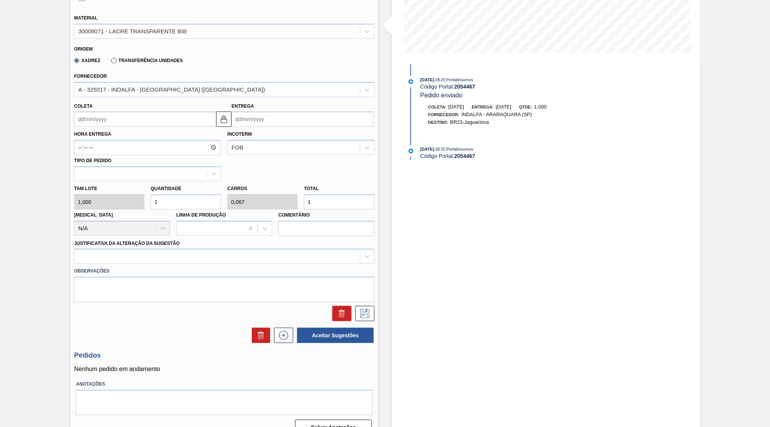
drag, startPoint x: 333, startPoint y: 196, endPoint x: 247, endPoint y: 178, distance: 87.7
click at [304, 194] on input "1" at bounding box center [339, 201] width 71 height 15
type input "15"
type input "1"
type input "15"
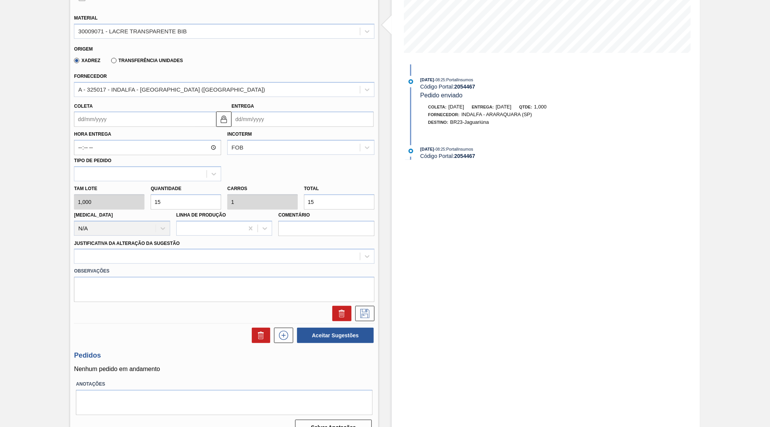
click at [93, 241] on label "Justificativa da Alteração da Sugestão" at bounding box center [127, 243] width 106 height 5
click at [79, 253] on Sugestão "Justificativa da Alteração da Sugestão" at bounding box center [78, 256] width 1 height 7
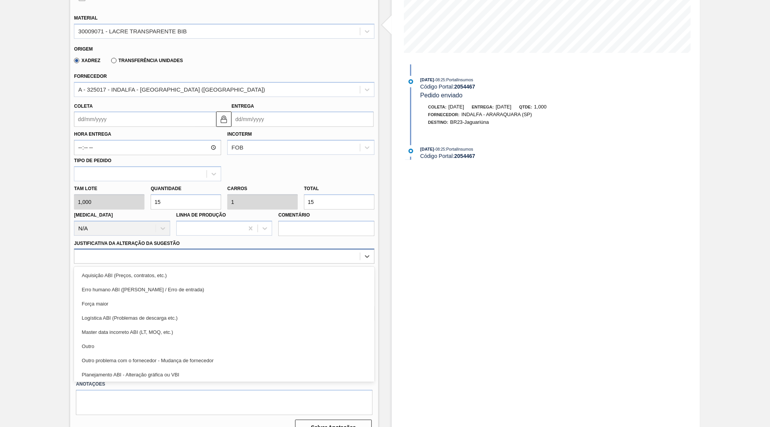
click at [96, 249] on div at bounding box center [224, 256] width 300 height 15
click at [107, 339] on div "Outro" at bounding box center [224, 346] width 300 height 14
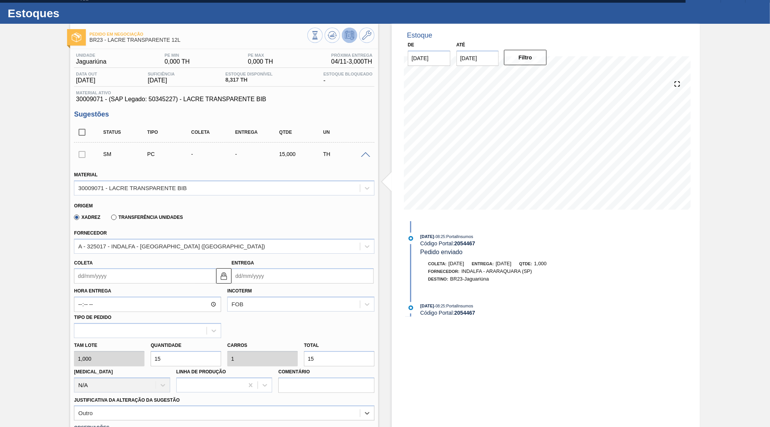
scroll to position [0, 0]
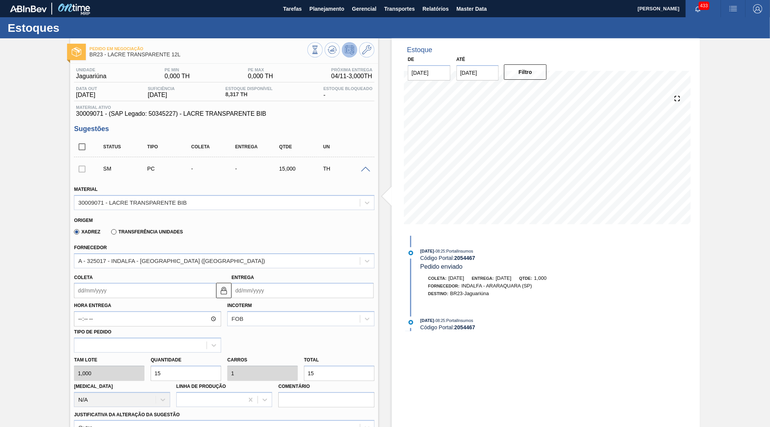
click at [266, 298] on div "Hora Entrega Incoterm FOB Tipo de pedido" at bounding box center [224, 325] width 307 height 54
click at [261, 284] on input "Entrega" at bounding box center [302, 290] width 142 height 15
type input "2"
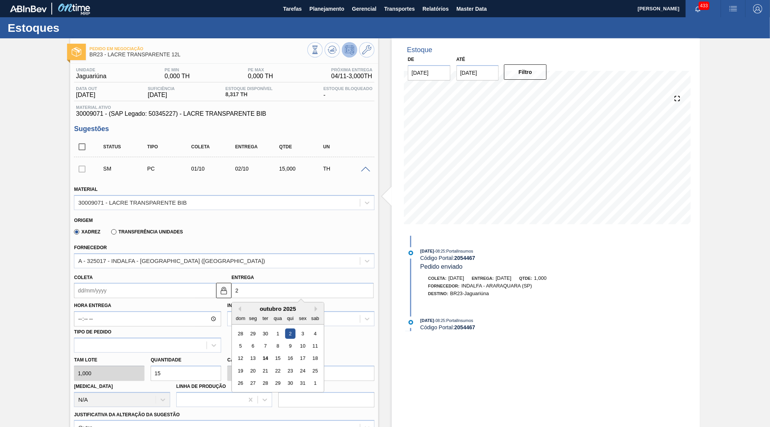
type input "[DATE]"
type input "23"
type input "[DATE]"
type input "23/1"
type input "[DATE]"
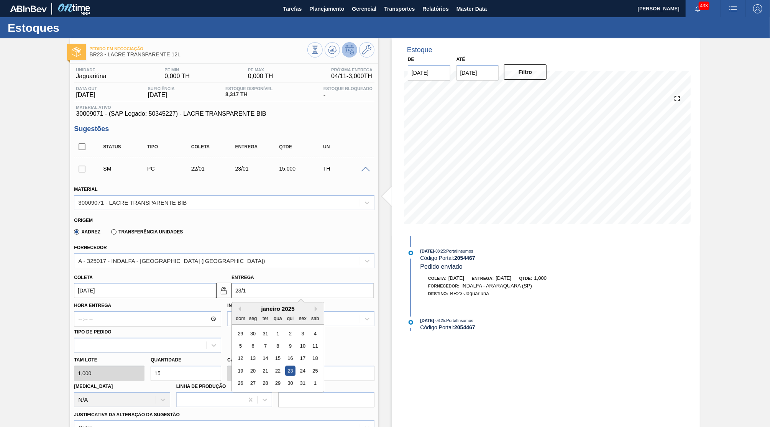
type input "23/10"
type input "[DATE]"
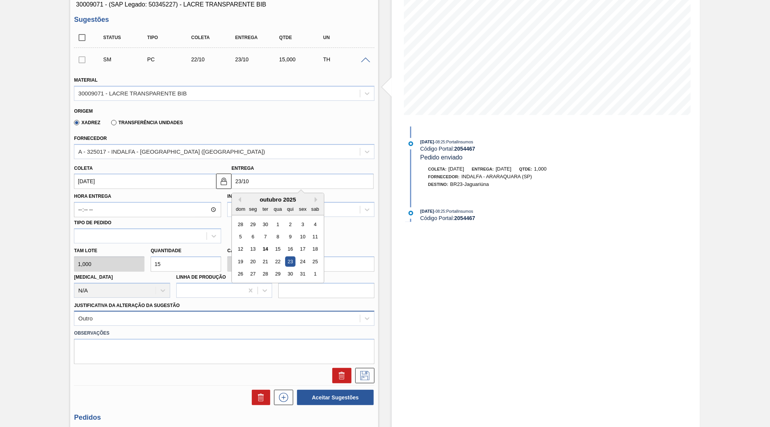
type input "[DATE]"
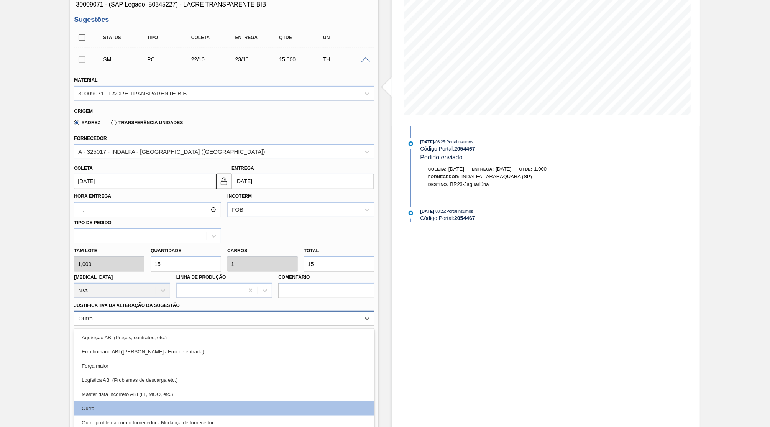
click at [316, 311] on div "Outro" at bounding box center [224, 318] width 300 height 15
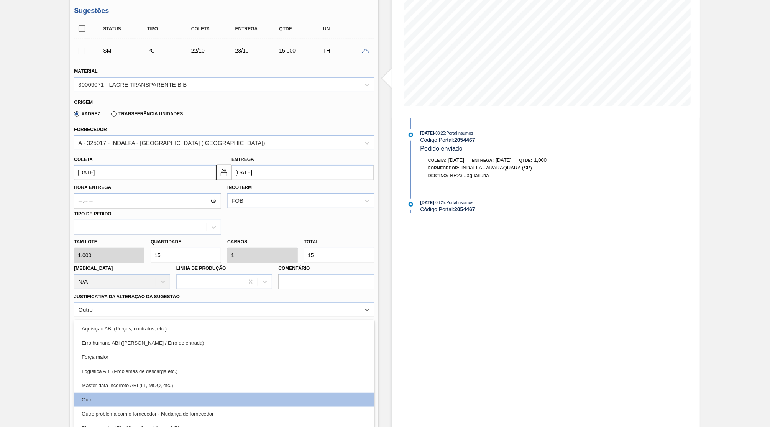
click at [418, 304] on div "Estoque De [DATE] Até [DATE] Filtro 19/10 Projeção de Estoque 5.8 [DOMAIN_NAME]…" at bounding box center [546, 207] width 308 height 574
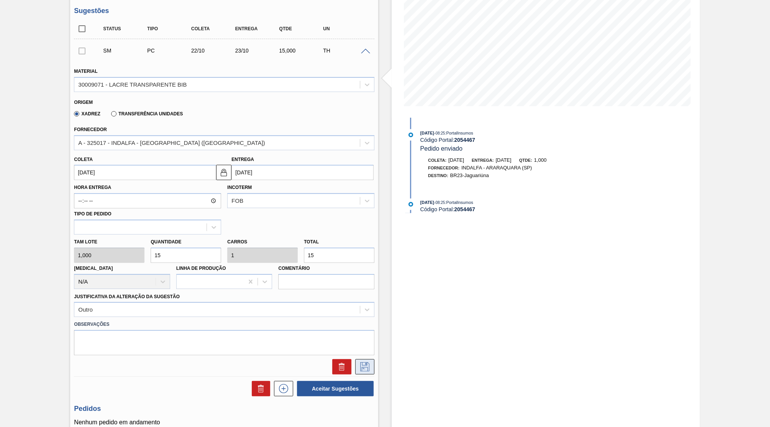
click at [361, 362] on icon at bounding box center [365, 366] width 12 height 9
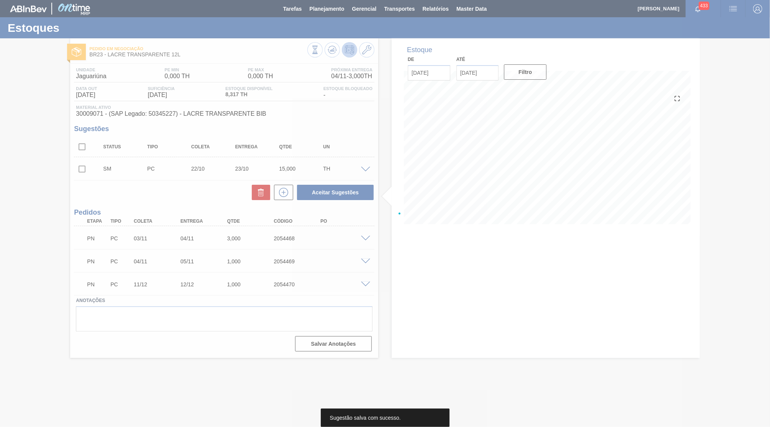
scroll to position [0, 0]
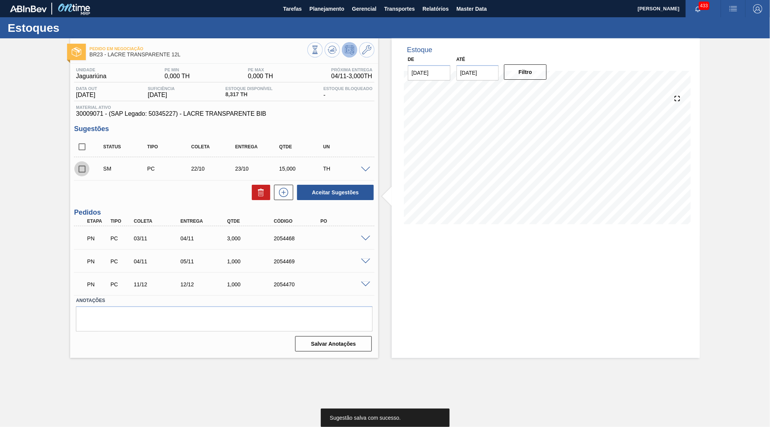
click at [85, 163] on input "checkbox" at bounding box center [82, 169] width 16 height 16
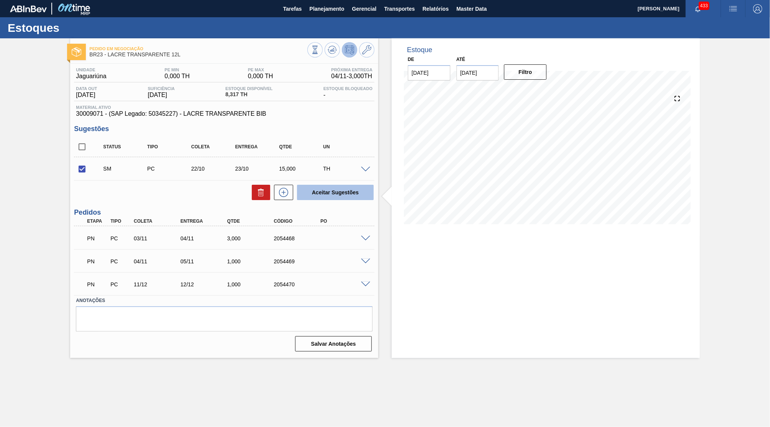
click at [319, 193] on button "Aceitar Sugestões" at bounding box center [335, 192] width 77 height 15
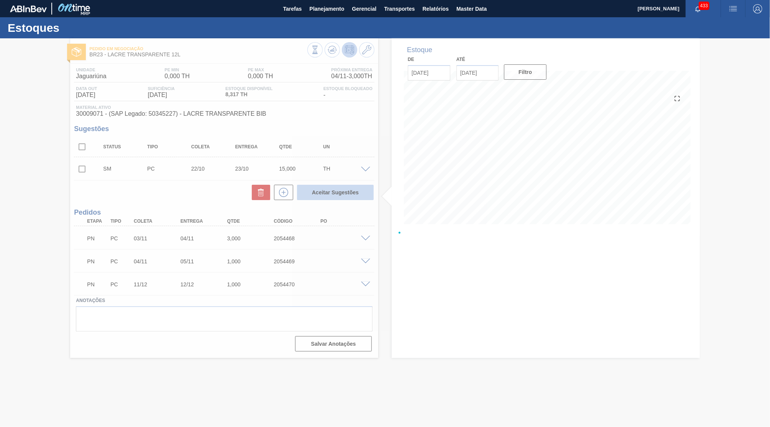
checkbox input "false"
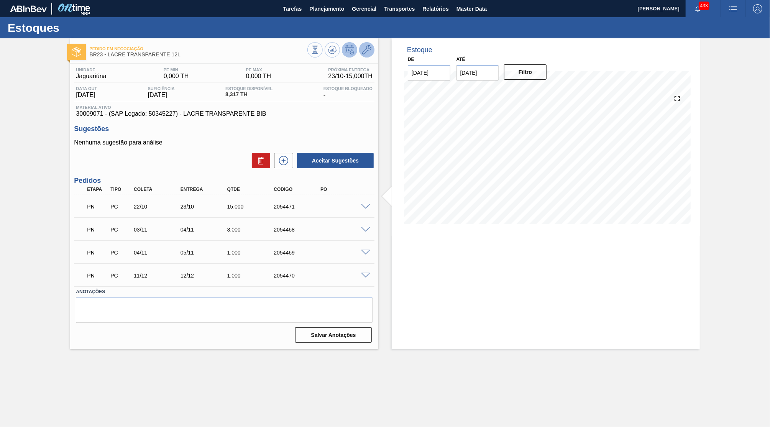
drag, startPoint x: 356, startPoint y: 48, endPoint x: 370, endPoint y: 44, distance: 14.2
click at [370, 44] on div at bounding box center [340, 50] width 67 height 17
click at [370, 44] on button at bounding box center [366, 49] width 15 height 15
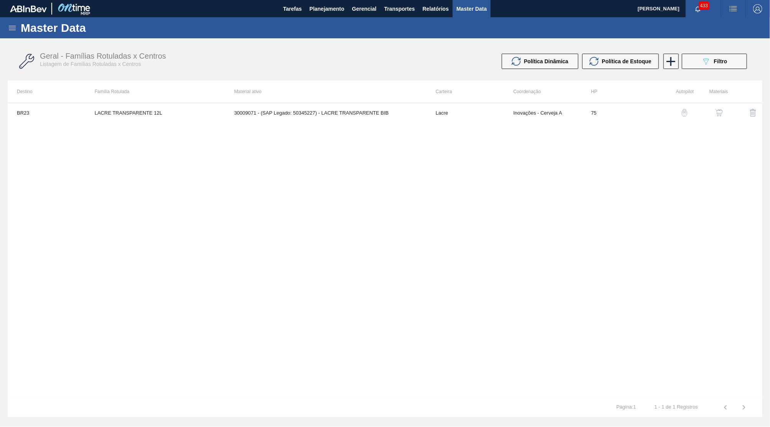
click at [726, 115] on button "button" at bounding box center [719, 112] width 18 height 18
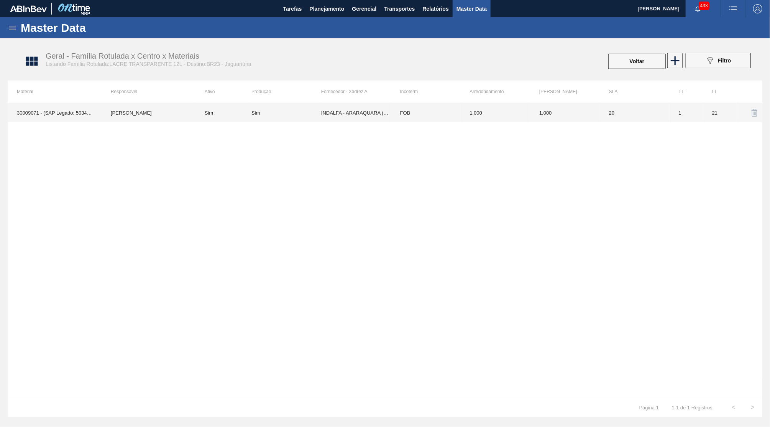
click at [348, 107] on td "INDALFA - ARARAQUARA (SP)" at bounding box center [356, 112] width 70 height 19
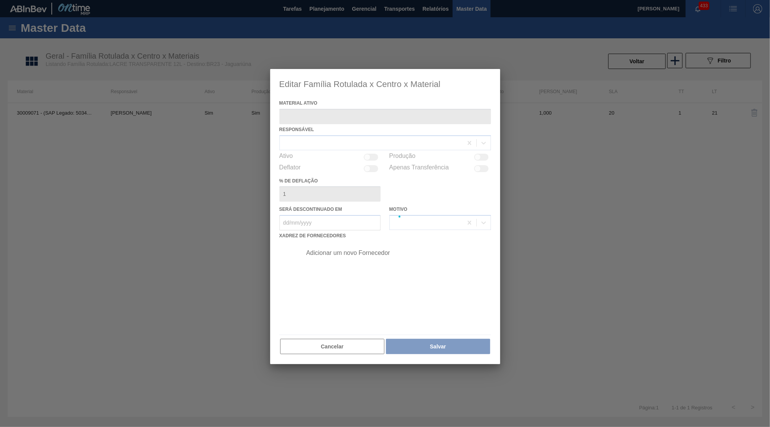
type ativo "30009071 - (SAP Legado: 50345227) - LACRE TRANSPARENTE BIB"
checkbox input "true"
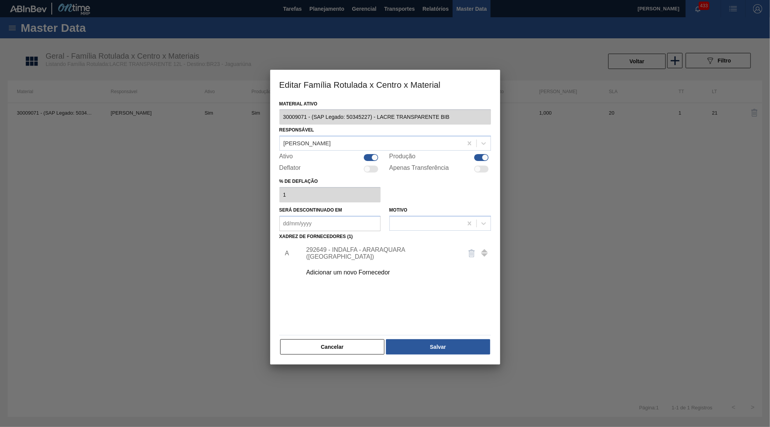
click at [377, 269] on div "Adicionar um novo Fornecedor" at bounding box center [381, 272] width 150 height 7
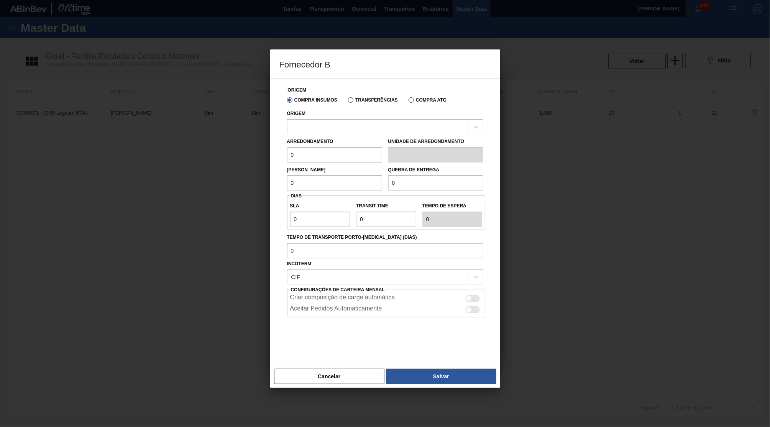
click at [329, 384] on div at bounding box center [385, 213] width 770 height 427
click at [328, 378] on div at bounding box center [385, 213] width 770 height 427
click at [328, 371] on button "Cancelar" at bounding box center [329, 376] width 111 height 15
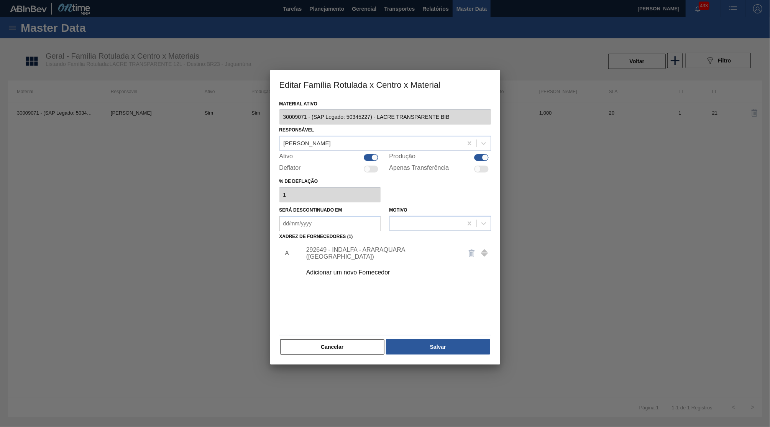
click at [370, 246] on div "292649 - INDALFA - ARARAQUARA ([GEOGRAPHIC_DATA])" at bounding box center [381, 253] width 150 height 14
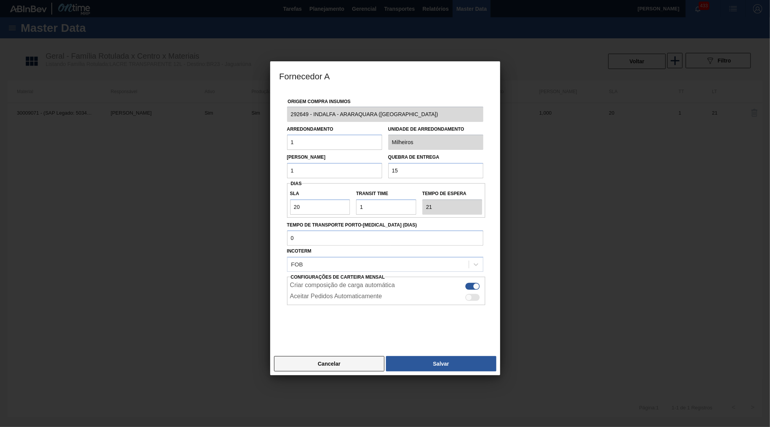
click at [362, 356] on button "Cancelar" at bounding box center [329, 363] width 111 height 15
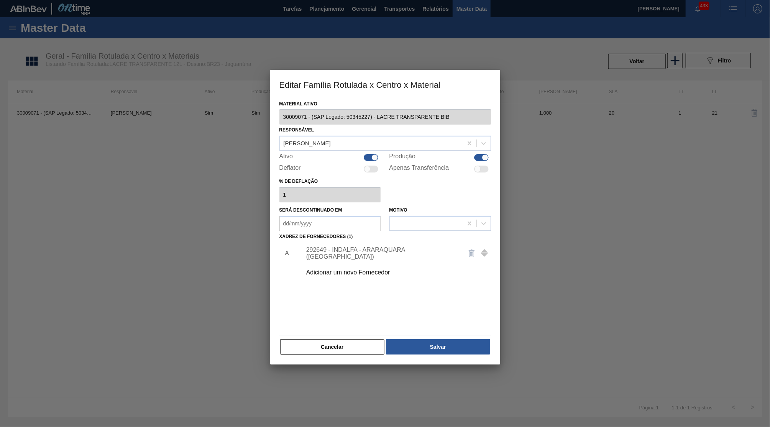
click at [310, 361] on div at bounding box center [385, 213] width 770 height 427
click at [350, 328] on div "Material ativo 30009071 - (SAP Legado: 50345227) - LACRE TRANSPARENTE BIB Respo…" at bounding box center [385, 226] width 212 height 257
click at [354, 339] on button "Cancelar" at bounding box center [332, 346] width 105 height 15
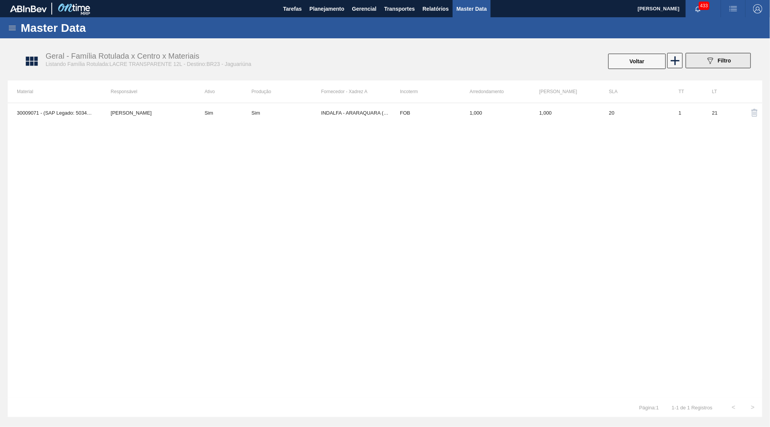
click at [717, 57] on div "089F7B8B-B2A5-4AFE-B5C0-19BA573D28AC Filtro" at bounding box center [718, 60] width 26 height 9
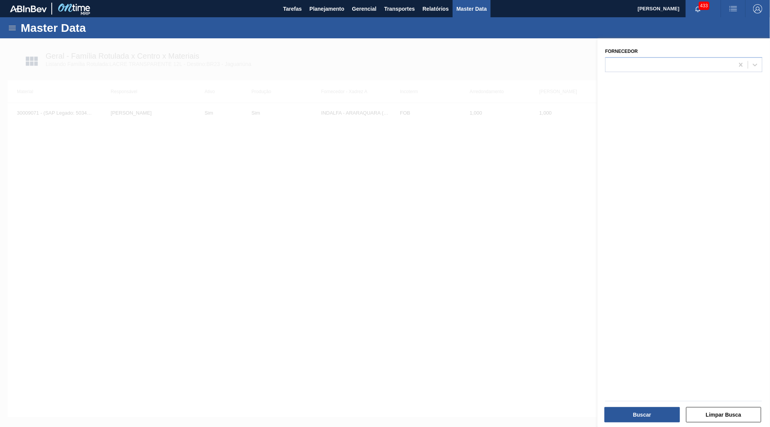
click at [320, 176] on div at bounding box center [385, 251] width 770 height 427
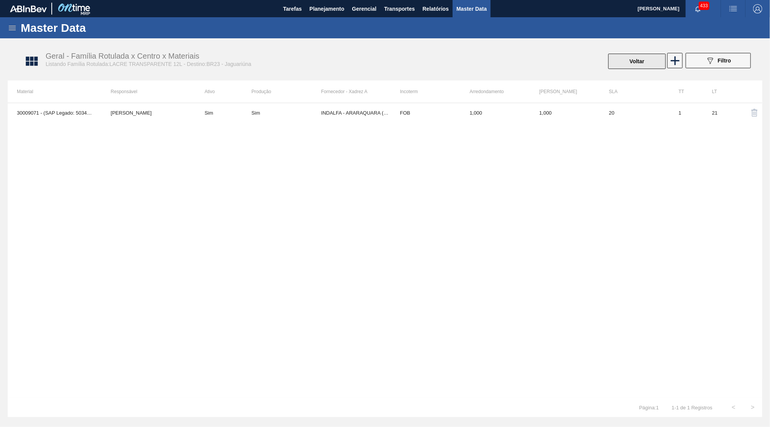
click at [636, 57] on button "Voltar" at bounding box center [636, 61] width 57 height 15
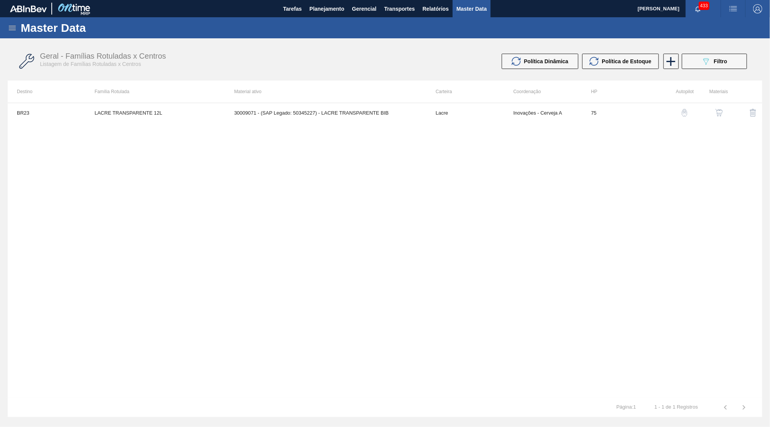
click at [687, 115] on img "button" at bounding box center [685, 113] width 8 height 8
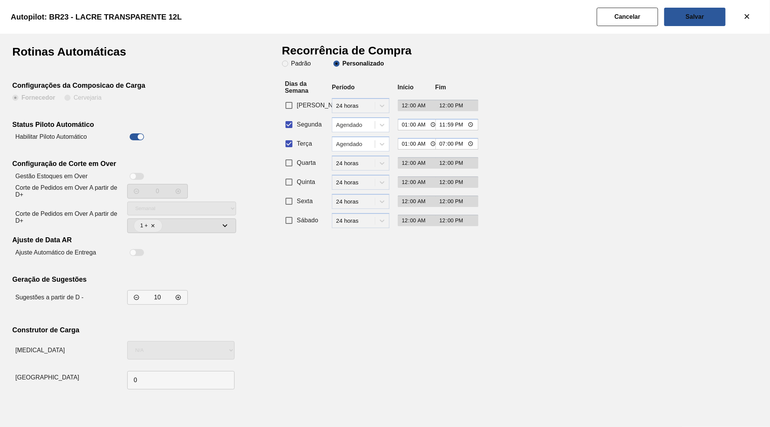
click at [284, 116] on input "Segunda" at bounding box center [289, 124] width 16 height 16
checkbox input "false"
click at [138, 134] on div at bounding box center [140, 137] width 7 height 7
checkbox input "false"
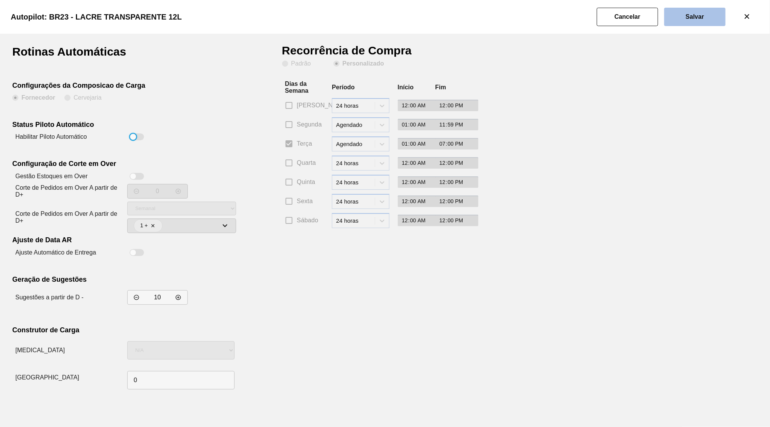
click at [702, 13] on button "Salvar" at bounding box center [694, 17] width 61 height 18
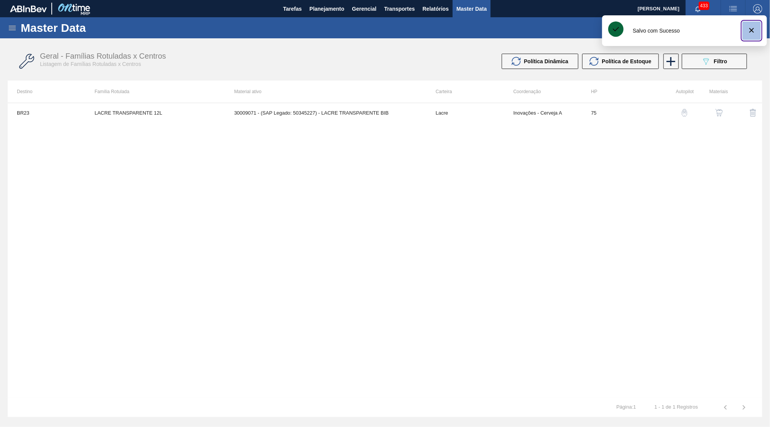
click at [757, 28] on button "botão de ícone" at bounding box center [751, 30] width 18 height 18
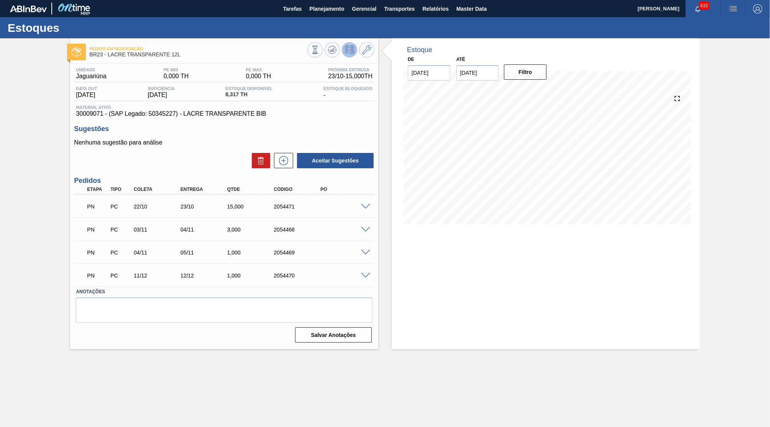
click at [365, 231] on div "PN PC 03/11 04/11 3,000 2054468" at bounding box center [224, 228] width 300 height 19
click at [369, 227] on span at bounding box center [365, 230] width 9 height 6
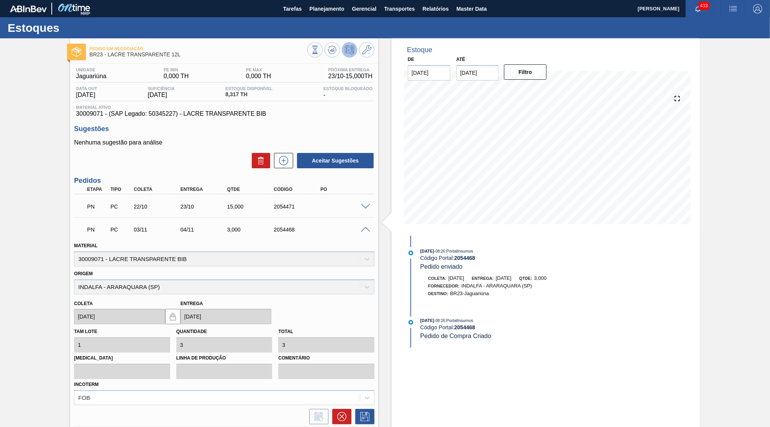
scroll to position [73, 0]
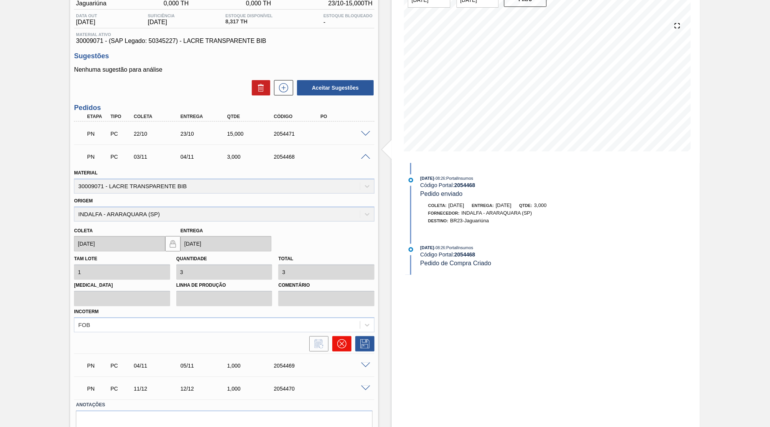
click at [344, 339] on icon at bounding box center [341, 343] width 9 height 9
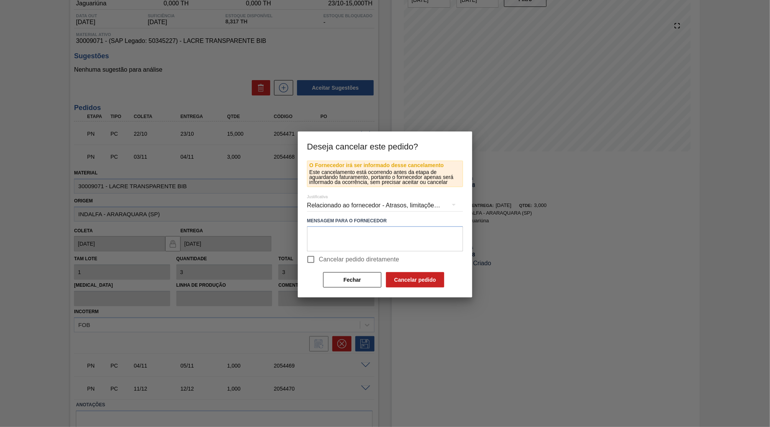
click at [330, 255] on span "Cancelar pedido diretamente" at bounding box center [359, 259] width 80 height 9
click at [319, 255] on input "Cancelar pedido diretamente" at bounding box center [311, 259] width 16 height 16
checkbox input "true"
click at [351, 211] on div "Relacionado ao fornecedor - Atrasos, limitações de capacidade, etc." at bounding box center [385, 205] width 156 height 21
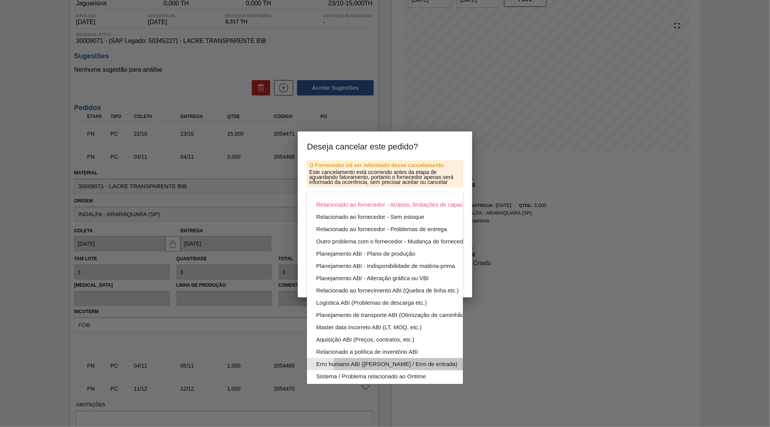
click at [354, 367] on div "Erro humano ABI ([PERSON_NAME] / Erro de entrada)" at bounding box center [403, 364] width 174 height 12
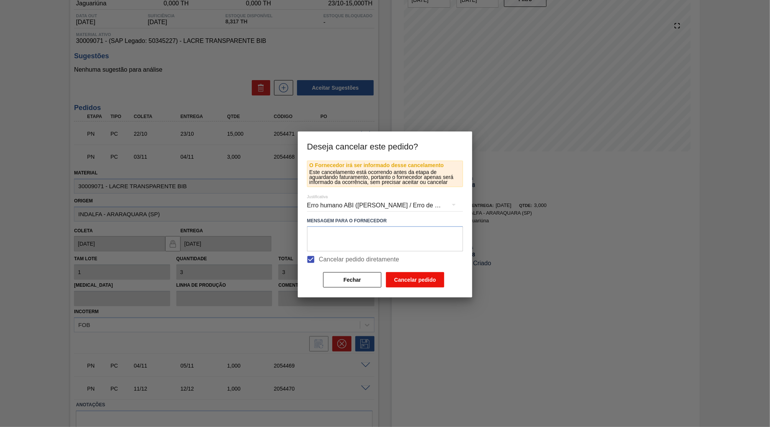
click at [414, 276] on button "Cancelar pedido" at bounding box center [415, 279] width 58 height 15
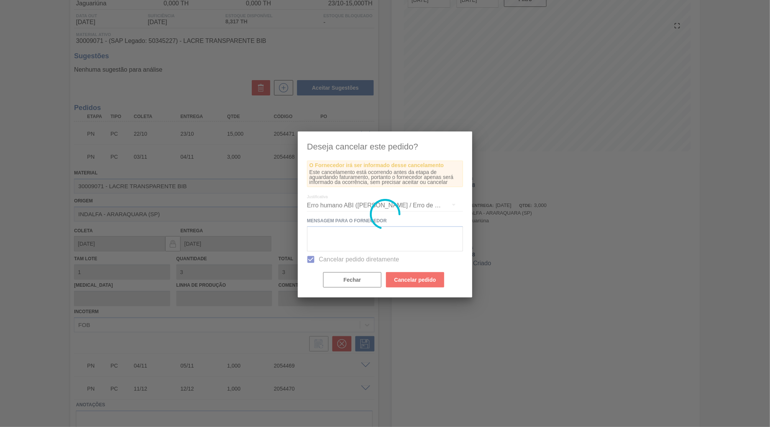
scroll to position [0, 0]
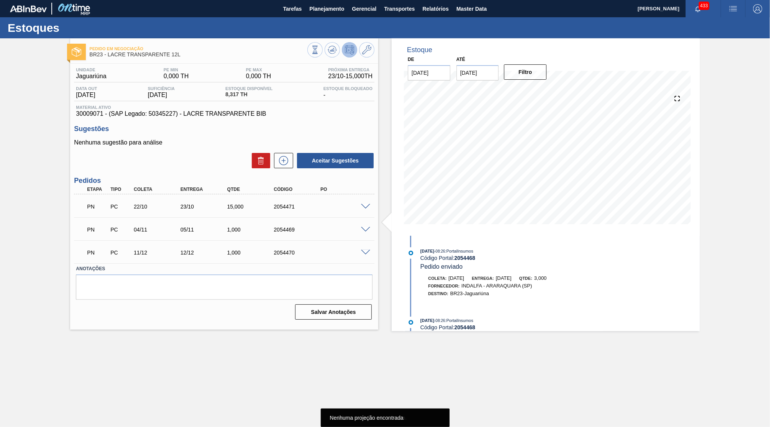
click at [367, 221] on div "PN PC 04/11 05/11 1,000 2054469" at bounding box center [224, 228] width 300 height 19
click at [367, 226] on div at bounding box center [366, 229] width 15 height 6
click at [366, 228] on span at bounding box center [365, 230] width 9 height 6
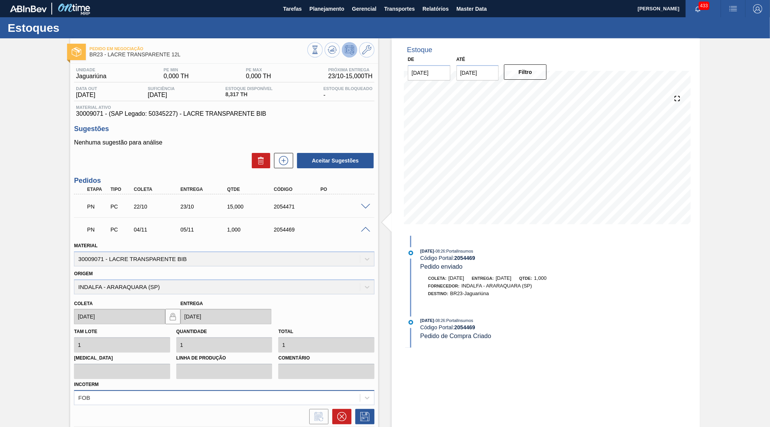
scroll to position [36, 0]
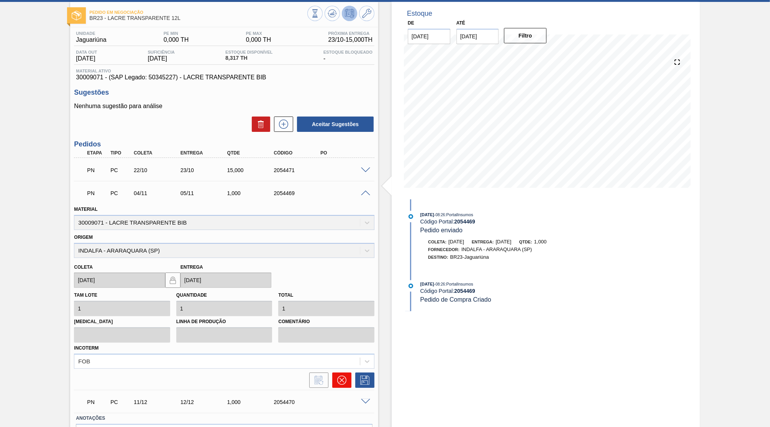
click at [338, 377] on button at bounding box center [341, 379] width 19 height 15
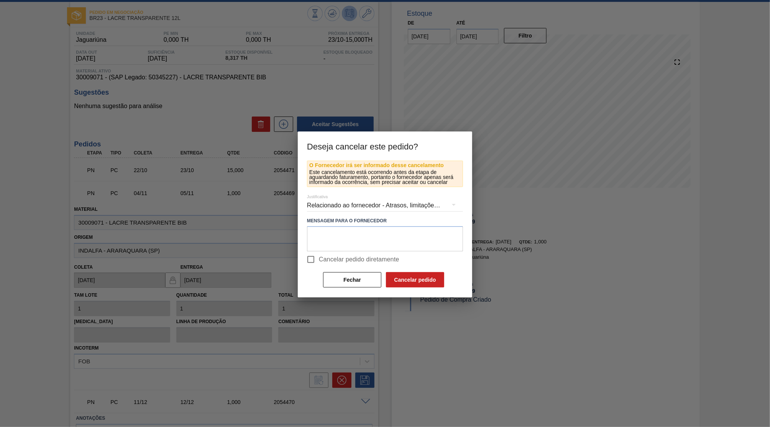
click at [335, 261] on span "Cancelar pedido diretamente" at bounding box center [359, 259] width 80 height 9
click at [328, 262] on span "Cancelar pedido diretamente" at bounding box center [359, 259] width 80 height 9
click at [319, 262] on input "Cancelar pedido diretamente" at bounding box center [311, 259] width 16 height 16
checkbox input "true"
click at [343, 204] on div "Relacionado ao fornecedor - Atrasos, limitações de capacidade, etc." at bounding box center [385, 205] width 156 height 21
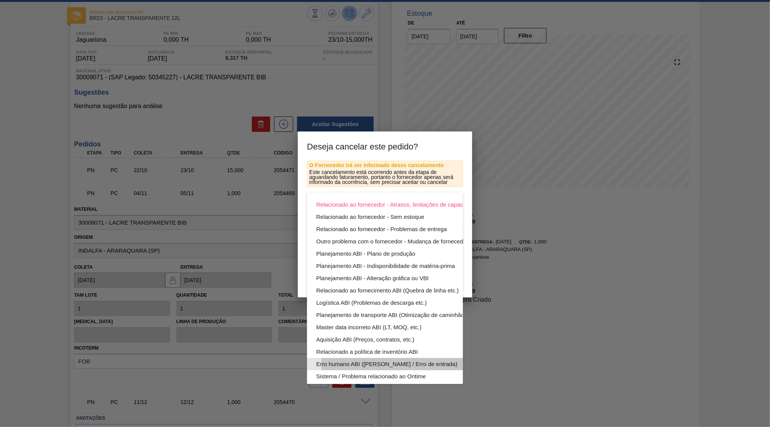
click at [353, 359] on div "Erro humano ABI ([PERSON_NAME] / Erro de entrada)" at bounding box center [403, 364] width 174 height 12
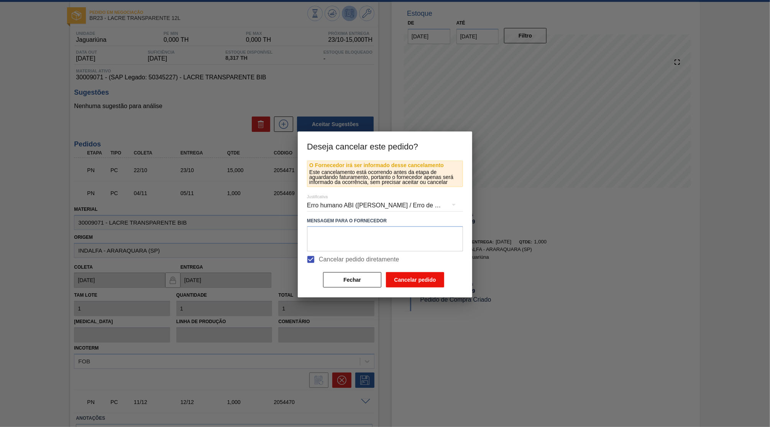
click at [403, 275] on button "Cancelar pedido" at bounding box center [415, 279] width 58 height 15
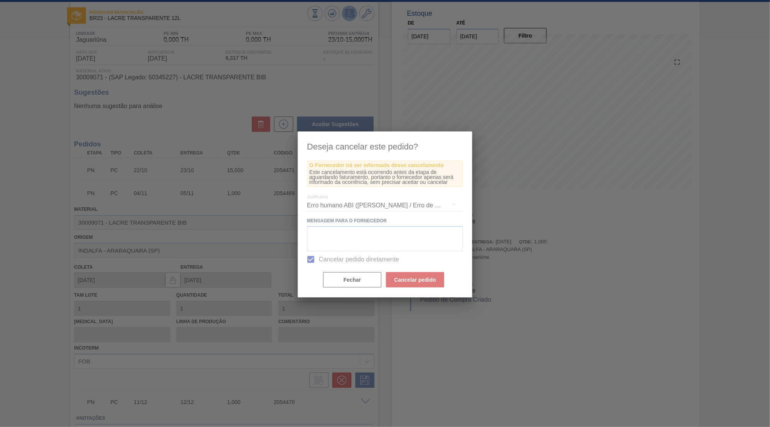
scroll to position [0, 0]
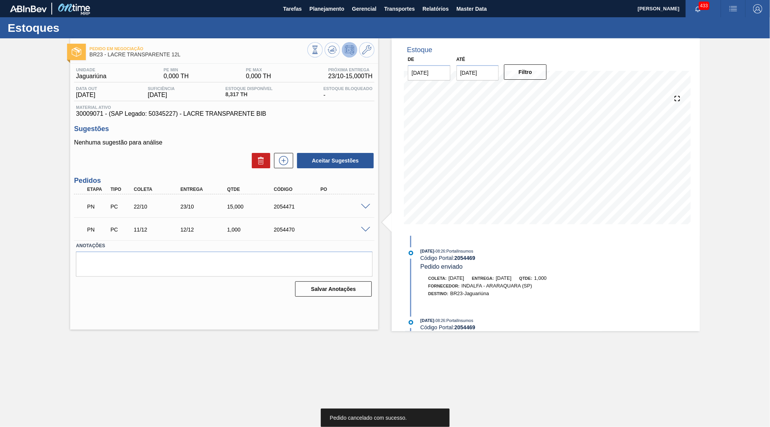
click at [365, 223] on div "PN PC 11/12 12/12 1,000 2054470" at bounding box center [224, 228] width 300 height 19
click at [364, 228] on span at bounding box center [365, 230] width 9 height 6
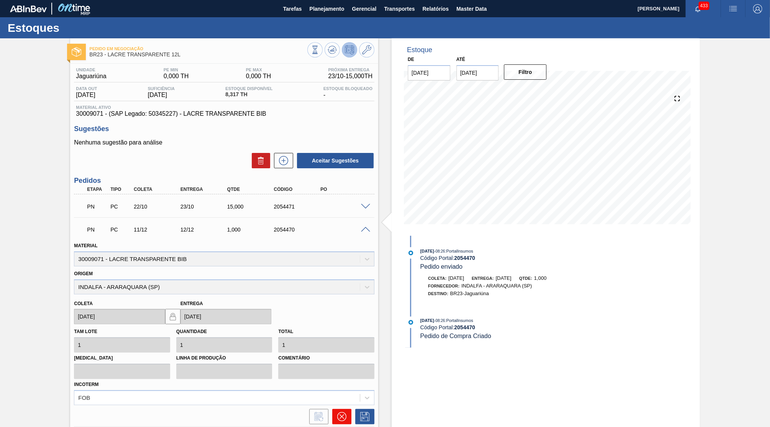
click at [341, 414] on icon at bounding box center [341, 416] width 5 height 5
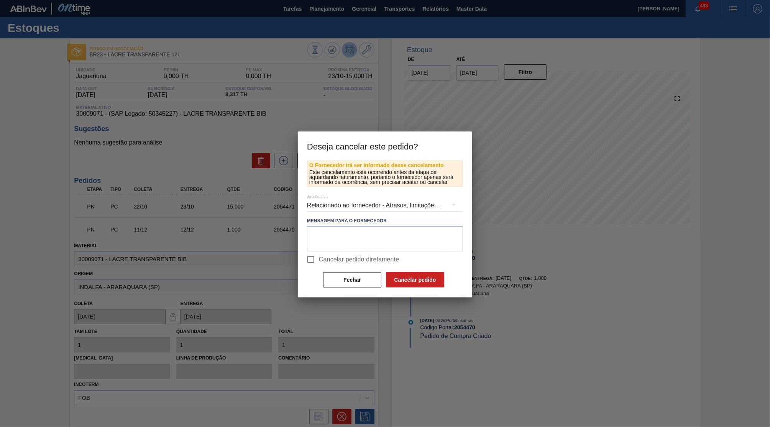
click at [336, 263] on label "Cancelar pedido diretamente" at bounding box center [351, 259] width 97 height 16
click at [319, 263] on input "Cancelar pedido diretamente" at bounding box center [311, 259] width 16 height 16
checkbox input "true"
click at [335, 208] on div "Relacionado ao fornecedor - Atrasos, limitações de capacidade, etc." at bounding box center [385, 205] width 156 height 21
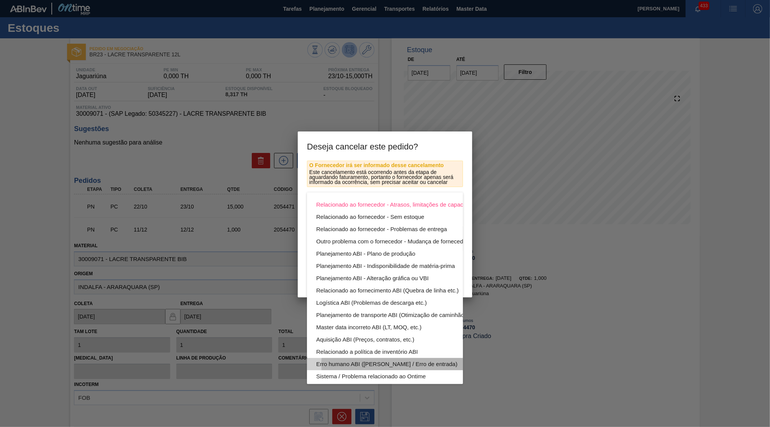
click at [378, 359] on div "Erro humano ABI ([PERSON_NAME] / Erro de entrada)" at bounding box center [403, 364] width 174 height 12
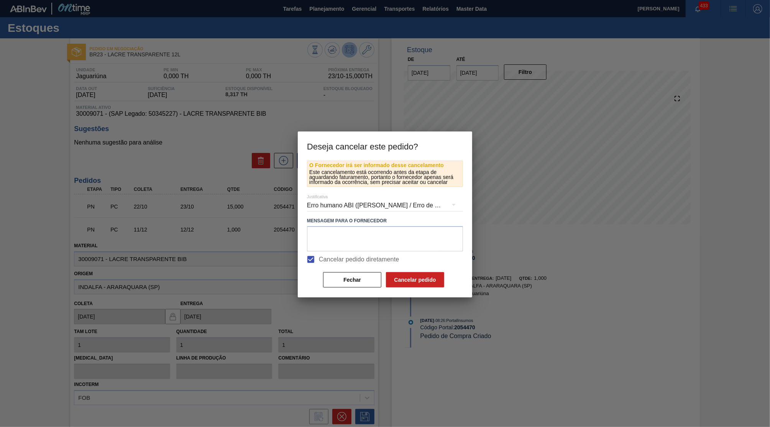
click at [402, 289] on div "O Fornecedor irá ser informado desse cancelamento Este cancelamento está ocorre…" at bounding box center [385, 229] width 174 height 137
click at [406, 274] on button "Cancelar pedido" at bounding box center [415, 279] width 58 height 15
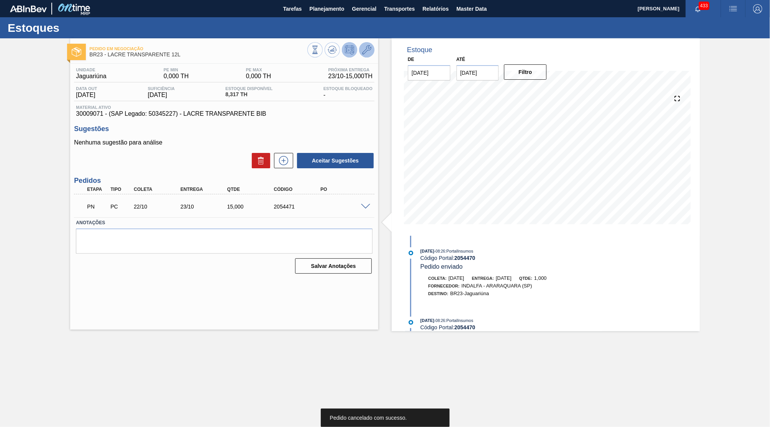
click at [371, 51] on icon at bounding box center [366, 49] width 9 height 9
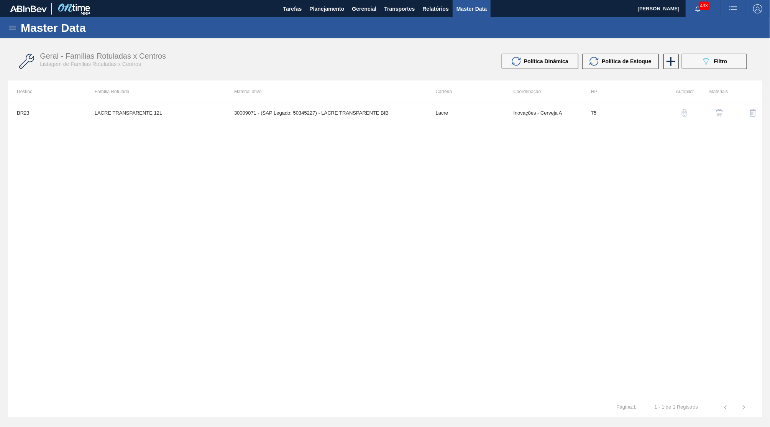
click at [687, 110] on img "button" at bounding box center [685, 113] width 8 height 8
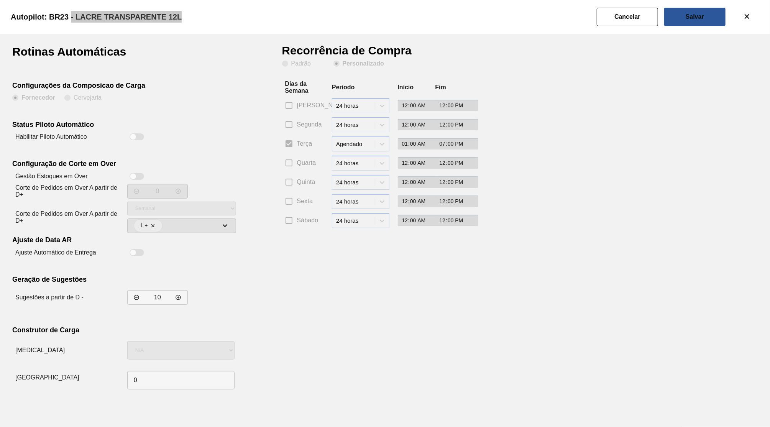
drag, startPoint x: 98, startPoint y: 13, endPoint x: 195, endPoint y: 2, distance: 96.8
click at [194, 11] on clb-heading "Autopilot: BR23 - LACRE TRANSPARENTE 12L" at bounding box center [95, 16] width 195 height 11
